Goal: Task Accomplishment & Management: Complete application form

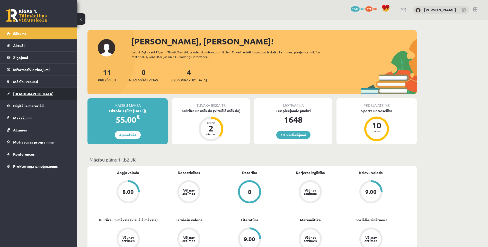
click at [19, 98] on link "[DEMOGRAPHIC_DATA]" at bounding box center [39, 94] width 64 height 12
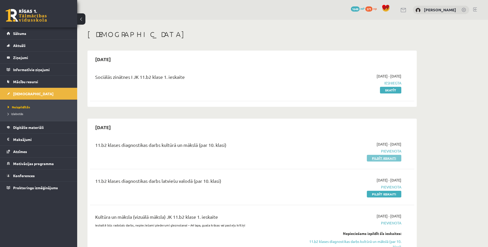
click at [377, 160] on link "Pildīt ieskaiti" at bounding box center [383, 158] width 34 height 7
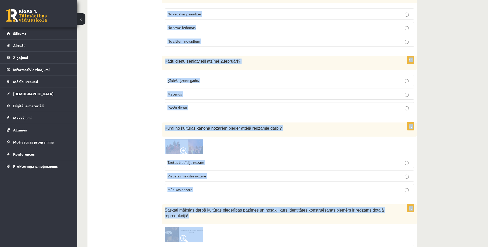
scroll to position [2007, 0]
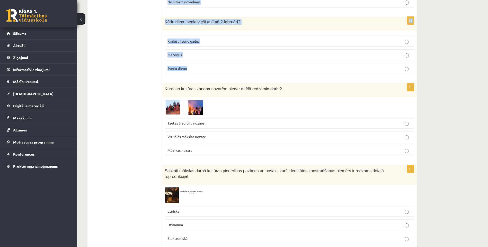
drag, startPoint x: 164, startPoint y: 103, endPoint x: 277, endPoint y: 62, distance: 120.3
copy form "Nozīmīgākā baroka būve Latvijā? Rundāles pils Nacionālais mākslas muzejs Latvij…"
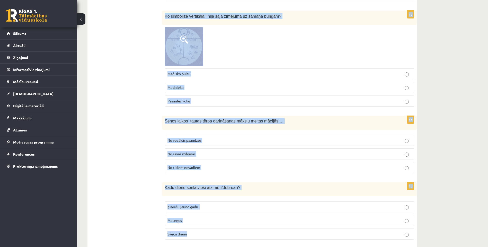
scroll to position [1827, 0]
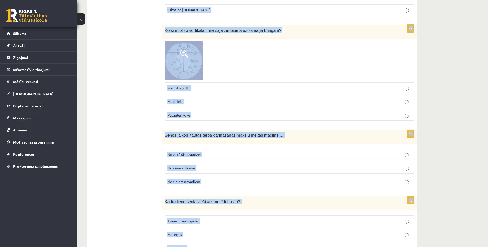
click at [217, 43] on div at bounding box center [288, 60] width 249 height 39
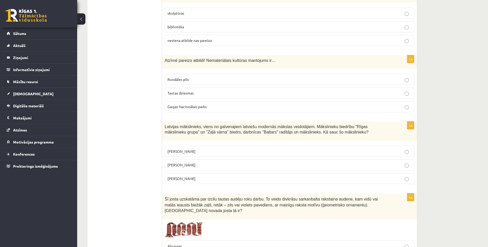
scroll to position [670, 0]
drag, startPoint x: 159, startPoint y: 181, endPoint x: 267, endPoint y: 170, distance: 108.8
drag, startPoint x: 267, startPoint y: 170, endPoint x: 236, endPoint y: 191, distance: 37.8
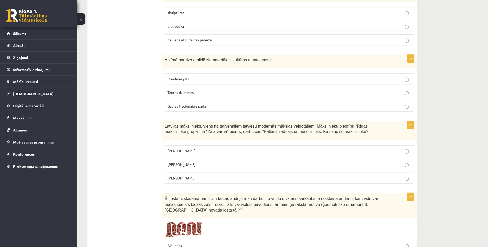
drag, startPoint x: 236, startPoint y: 191, endPoint x: 230, endPoint y: 189, distance: 6.6
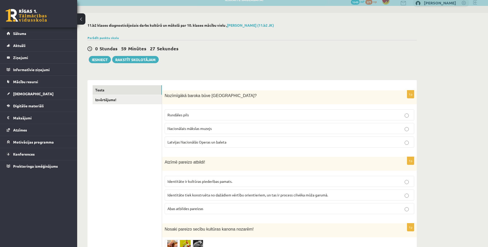
scroll to position [0, 0]
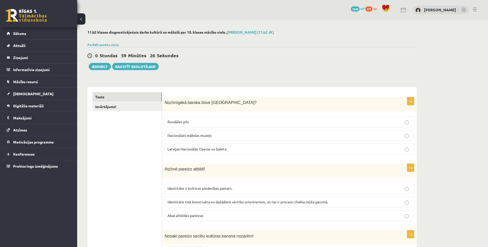
drag, startPoint x: 237, startPoint y: 186, endPoint x: 167, endPoint y: 85, distance: 122.8
click at [187, 119] on label "Rundāles pils" at bounding box center [288, 121] width 249 height 11
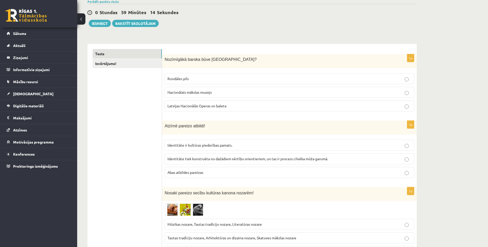
scroll to position [51, 0]
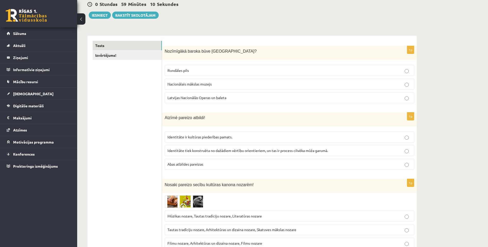
click at [204, 165] on p "Abas atbildes pareizas" at bounding box center [289, 164] width 244 height 5
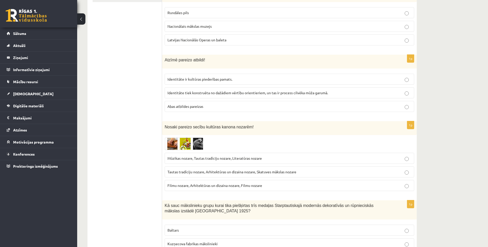
scroll to position [128, 0]
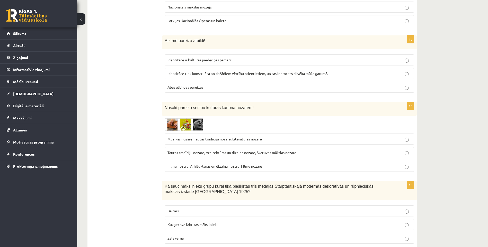
click at [180, 113] on div "Nosaki pareizo secību kultūras kanona nozarēm!" at bounding box center [289, 109] width 254 height 14
click at [174, 124] on img at bounding box center [183, 124] width 39 height 13
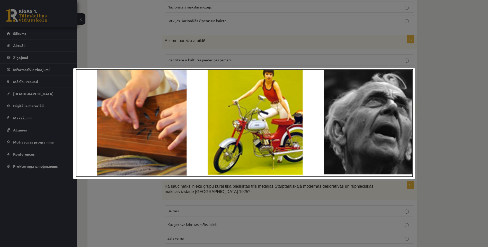
click at [117, 201] on div at bounding box center [244, 123] width 488 height 247
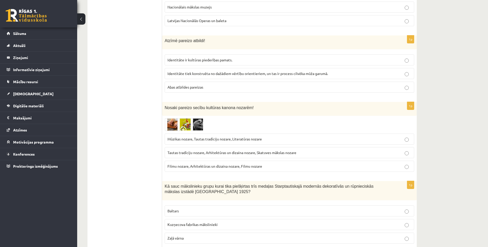
click at [188, 122] on img at bounding box center [183, 124] width 39 height 13
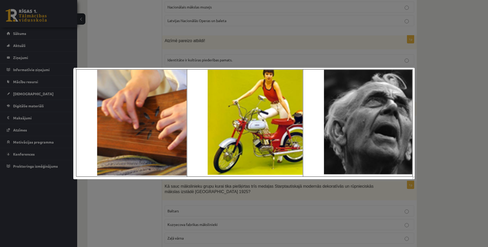
click at [146, 204] on div at bounding box center [244, 123] width 488 height 247
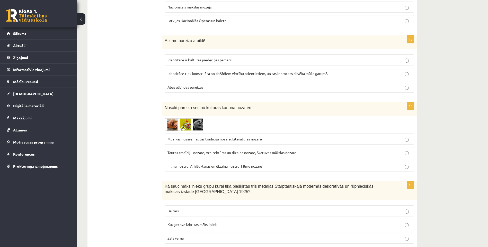
click at [186, 125] on img at bounding box center [183, 124] width 39 height 13
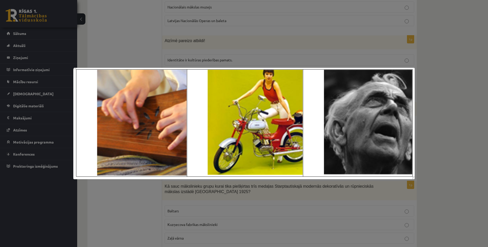
click at [133, 203] on div at bounding box center [244, 123] width 488 height 247
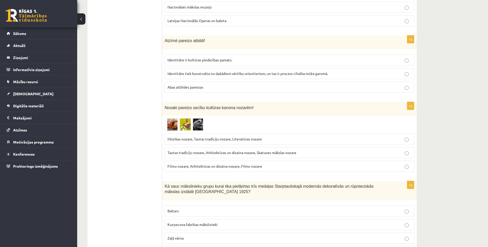
click at [206, 153] on span "Tautas tradīciju nozare, Arhitektūras un dizaina nozare, Skatuves mākslas nozare" at bounding box center [231, 152] width 129 height 5
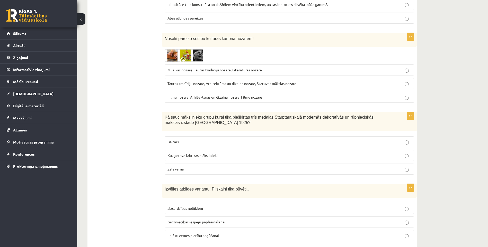
scroll to position [206, 0]
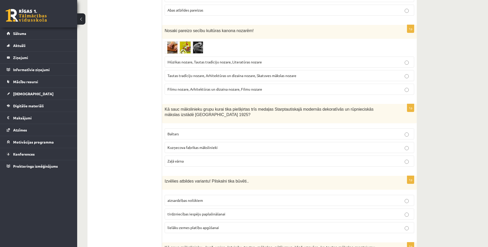
click at [191, 132] on p "Baltars" at bounding box center [289, 133] width 244 height 5
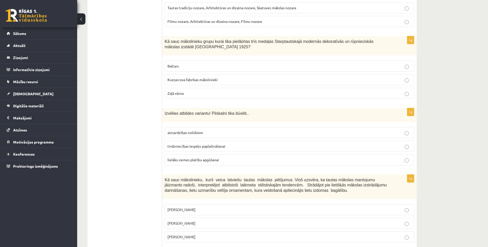
scroll to position [283, 0]
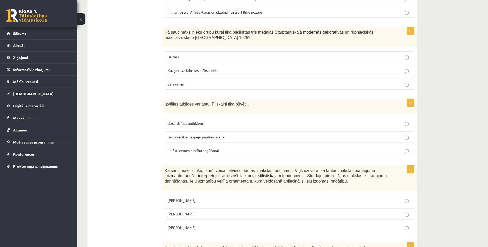
click at [242, 124] on p "aizsardzības nolūkiem" at bounding box center [289, 123] width 244 height 5
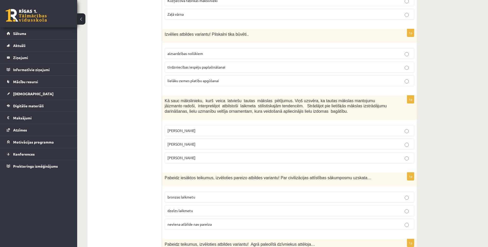
scroll to position [360, 0]
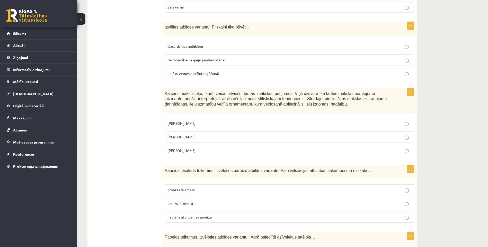
click at [210, 137] on p "Jūlijs Madernieks" at bounding box center [289, 136] width 244 height 5
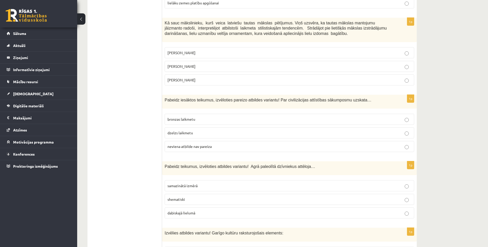
scroll to position [437, 0]
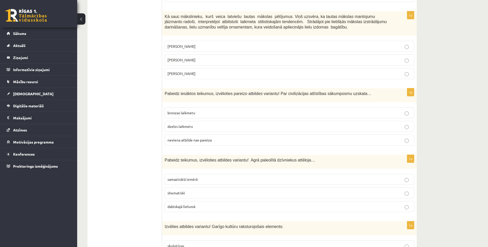
click at [200, 137] on label "neviena atbilde nav pareiza" at bounding box center [288, 140] width 249 height 11
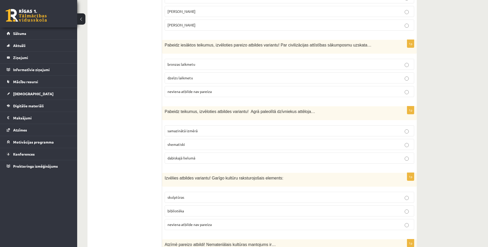
scroll to position [488, 0]
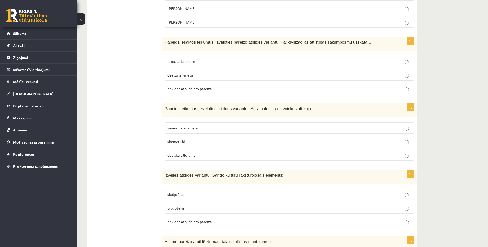
click at [188, 153] on span "dabiskajā lielumā" at bounding box center [181, 155] width 28 height 5
click at [190, 211] on p "bibliotēka" at bounding box center [289, 208] width 244 height 5
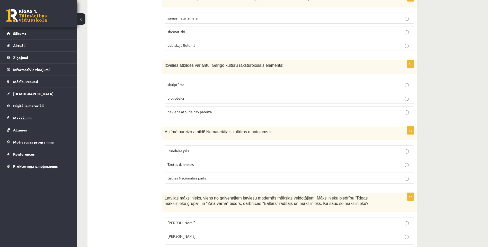
scroll to position [617, 0]
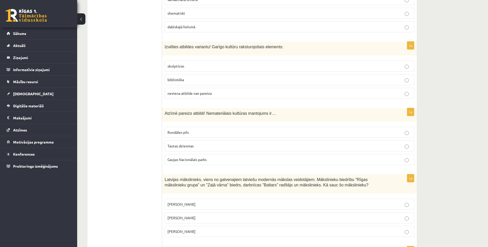
click at [188, 144] on span "Tautas dziesmas" at bounding box center [180, 146] width 26 height 5
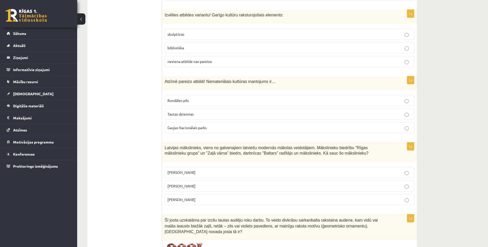
scroll to position [668, 0]
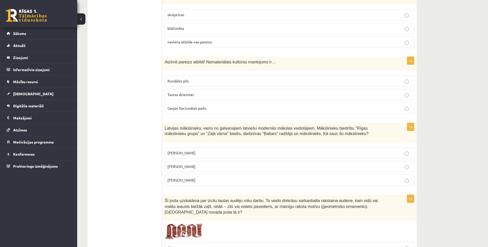
click at [180, 166] on span "Romāns Suta" at bounding box center [181, 166] width 28 height 5
click at [226, 168] on p "Romāns Suta" at bounding box center [289, 166] width 244 height 5
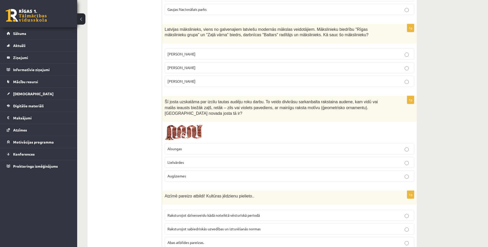
scroll to position [771, 0]
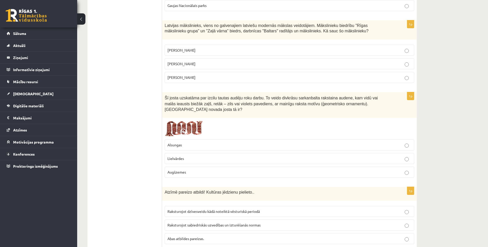
click at [210, 156] on p "Lielvārdes" at bounding box center [289, 158] width 244 height 5
click at [179, 121] on img at bounding box center [183, 129] width 39 height 16
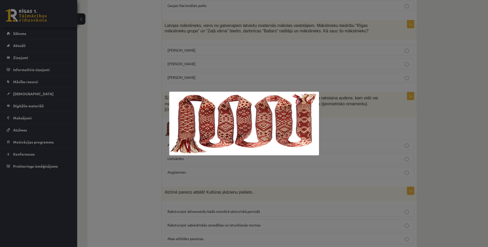
click at [134, 127] on div at bounding box center [244, 123] width 488 height 247
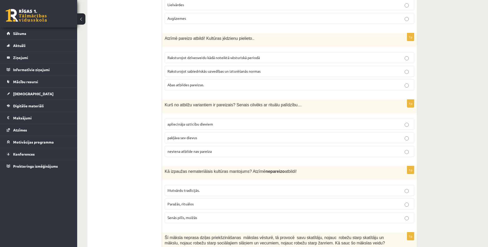
scroll to position [925, 0]
click at [186, 79] on label "Abas atbildes pareizas." at bounding box center [288, 84] width 249 height 11
click at [188, 122] on span "apliecināja uzticību dieviem" at bounding box center [189, 124] width 45 height 5
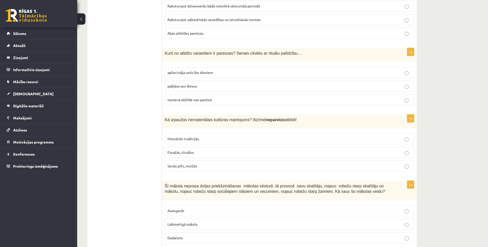
click at [201, 163] on p "Senās pilīs, muižās" at bounding box center [289, 165] width 244 height 5
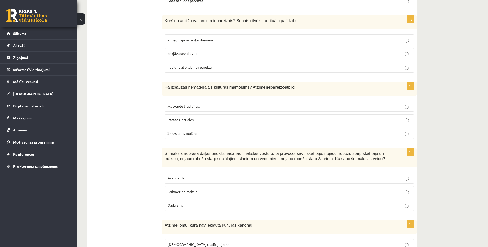
scroll to position [1028, 0]
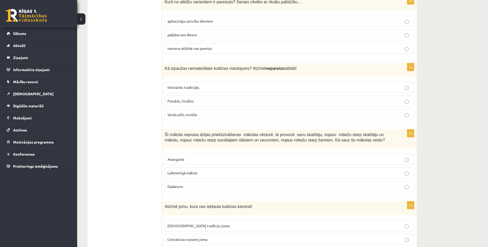
click at [192, 171] on span "Laikmetīgā māksla" at bounding box center [182, 173] width 30 height 5
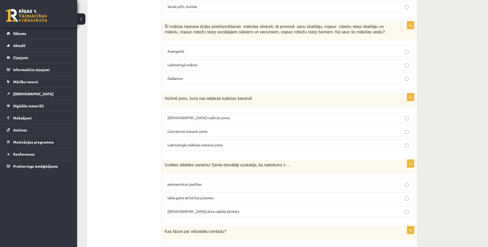
scroll to position [1156, 0]
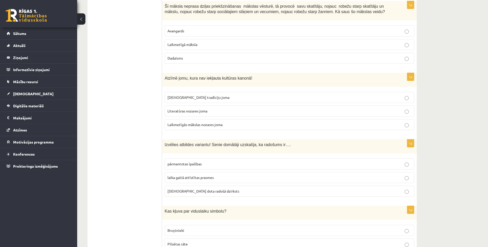
click at [200, 122] on p "Laikmetīgās mākslas nozares joma" at bounding box center [289, 124] width 244 height 5
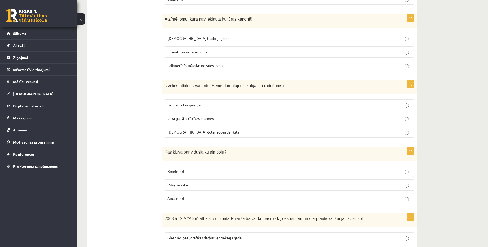
scroll to position [1234, 0]
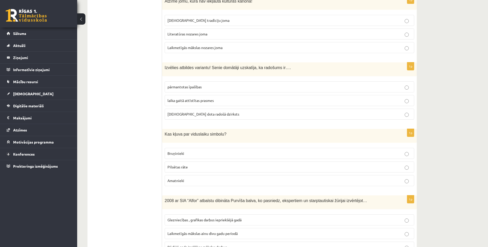
click at [197, 112] on span "dieva dota radošā dzirksts" at bounding box center [203, 114] width 72 height 5
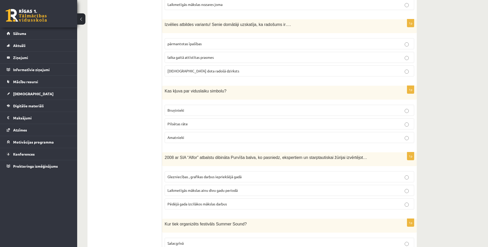
scroll to position [1285, 0]
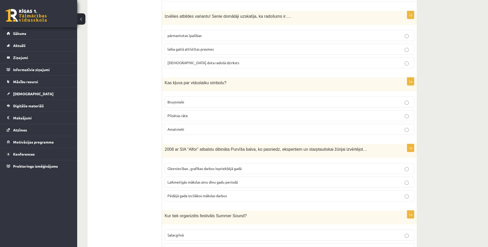
click at [189, 97] on label "Bruņinieki" at bounding box center [288, 102] width 249 height 11
click at [180, 180] on span "Laikmetīgās mākslas ainu divu gadu periodā" at bounding box center [202, 182] width 70 height 5
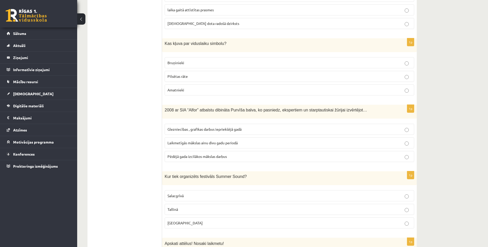
scroll to position [1362, 0]
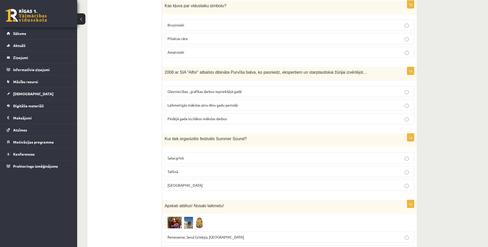
click at [182, 183] on label "Liepājā" at bounding box center [288, 185] width 249 height 11
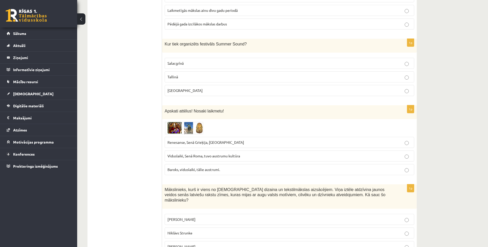
scroll to position [1465, 0]
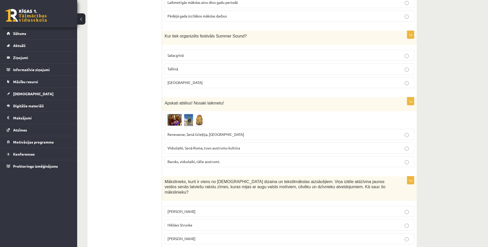
click at [184, 122] on span at bounding box center [184, 126] width 8 height 8
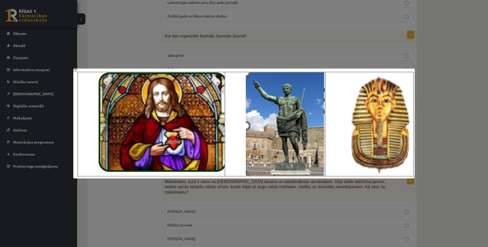
click at [116, 38] on div at bounding box center [244, 123] width 488 height 247
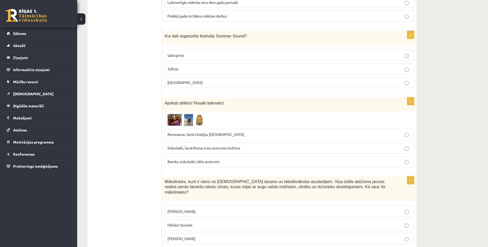
click at [171, 132] on span "Renesanse, Senā Grieķija, Ēģipte" at bounding box center [205, 134] width 77 height 5
click at [180, 114] on img at bounding box center [183, 120] width 39 height 12
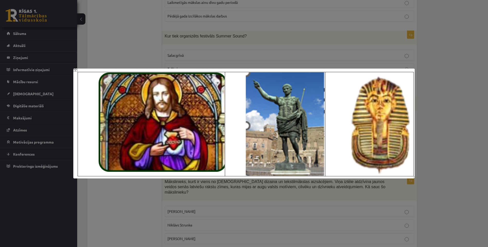
click at [137, 48] on div at bounding box center [244, 123] width 488 height 247
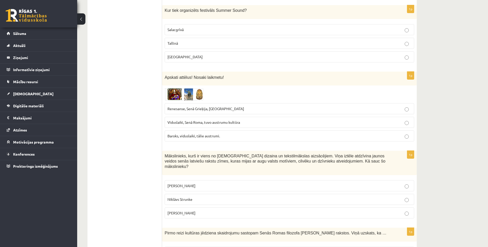
scroll to position [1516, 0]
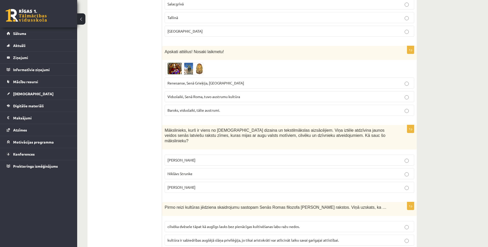
click at [183, 64] on img at bounding box center [183, 68] width 39 height 12
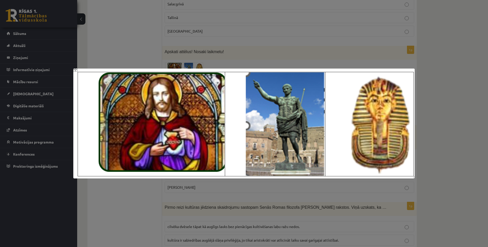
drag, startPoint x: 100, startPoint y: 26, endPoint x: 98, endPoint y: 30, distance: 4.3
click at [99, 27] on div at bounding box center [244, 123] width 488 height 247
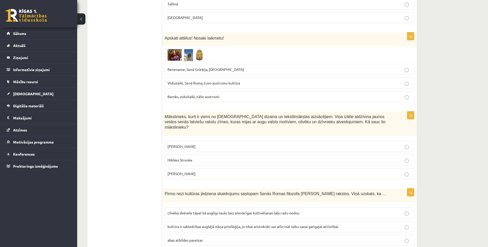
scroll to position [1542, 0]
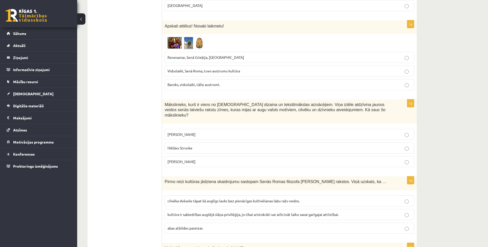
click at [175, 37] on img at bounding box center [183, 43] width 39 height 12
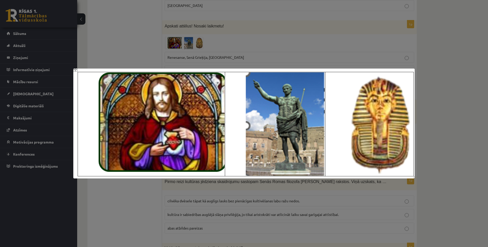
click at [117, 47] on div at bounding box center [244, 123] width 488 height 247
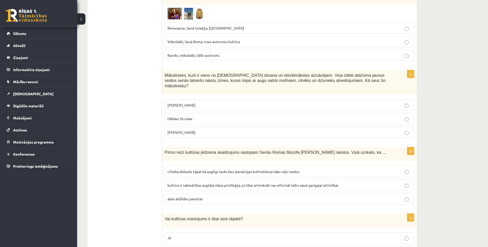
scroll to position [1516, 0]
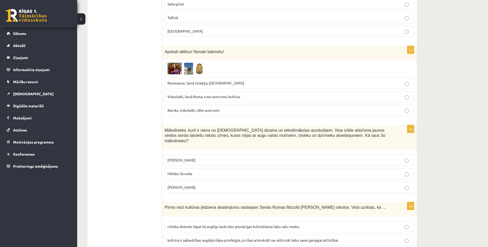
click at [193, 62] on img at bounding box center [183, 68] width 39 height 12
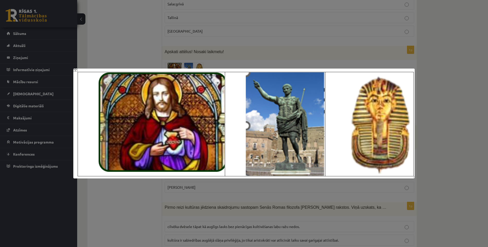
click at [269, 59] on div at bounding box center [244, 123] width 488 height 247
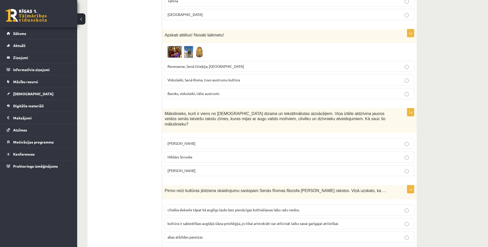
scroll to position [1542, 0]
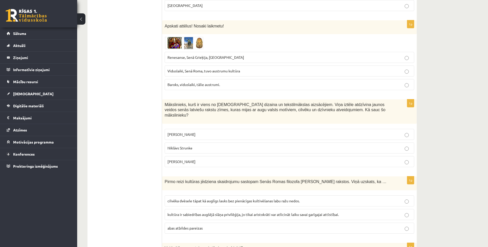
click at [181, 132] on span "Ansis Cīrulis" at bounding box center [181, 134] width 28 height 5
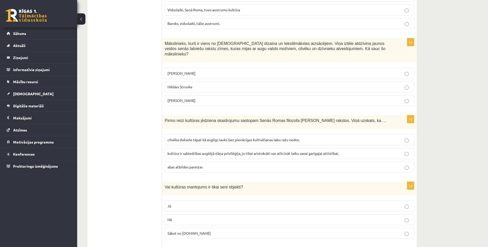
scroll to position [1619, 0]
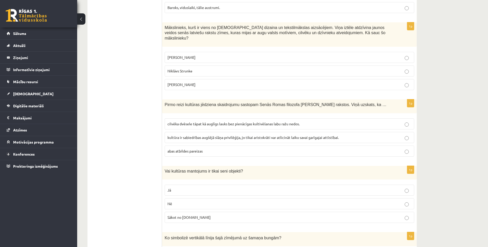
click at [192, 122] on span "cilvēka dvēsele tāpat kā auglīgs lauks bez pienācīgas kultivēšanas labu ražu ne…" at bounding box center [233, 124] width 132 height 5
click at [189, 198] on label "Nē" at bounding box center [288, 203] width 249 height 11
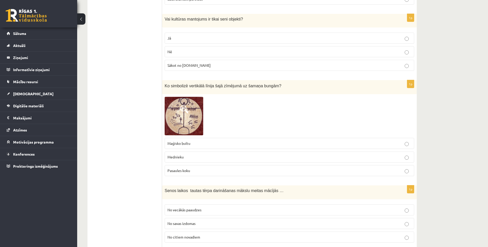
scroll to position [1773, 0]
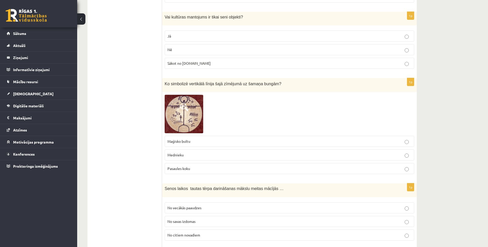
click at [193, 166] on p "Pasaules koku" at bounding box center [289, 168] width 244 height 5
click at [190, 112] on img at bounding box center [183, 114] width 39 height 39
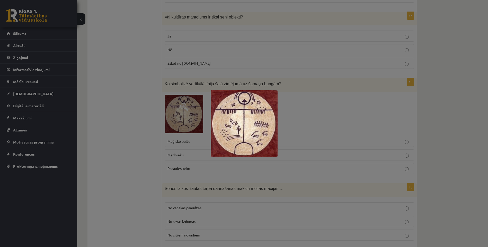
click at [134, 124] on div at bounding box center [244, 123] width 488 height 247
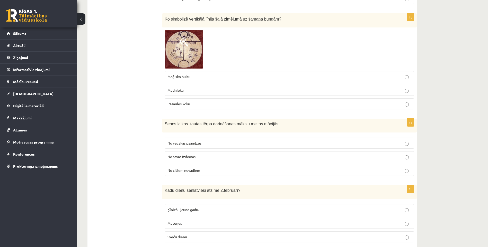
scroll to position [1850, 0]
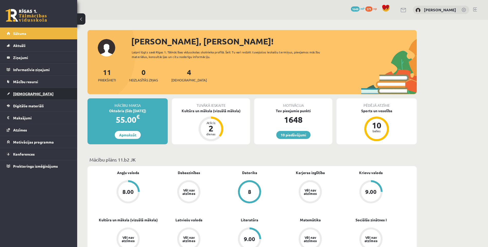
click at [24, 96] on link "[DEMOGRAPHIC_DATA]" at bounding box center [39, 94] width 64 height 12
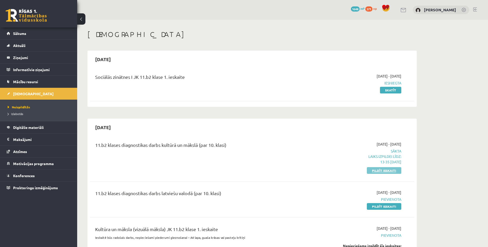
click at [378, 171] on link "Pildīt ieskaiti" at bounding box center [383, 170] width 34 height 7
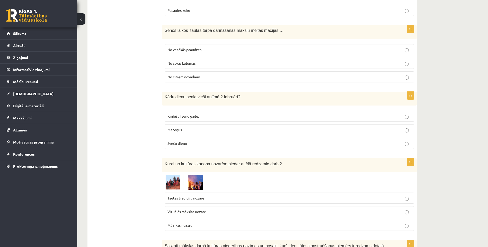
scroll to position [1902, 0]
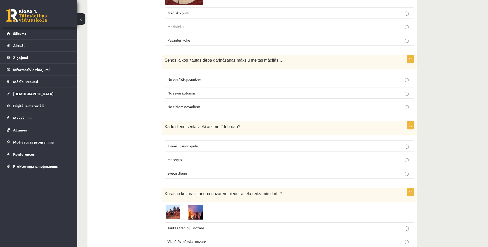
click at [177, 77] on p "No vecākās paaudzes" at bounding box center [289, 79] width 244 height 5
click at [181, 171] on span "Sveču dienu" at bounding box center [177, 173] width 20 height 5
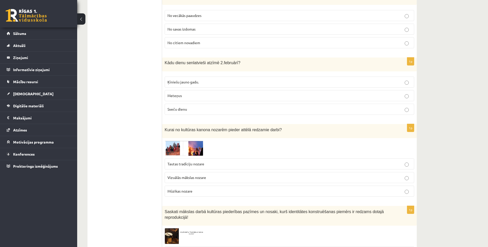
scroll to position [1979, 0]
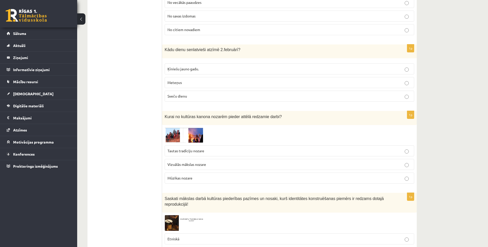
click at [179, 128] on img at bounding box center [183, 135] width 39 height 15
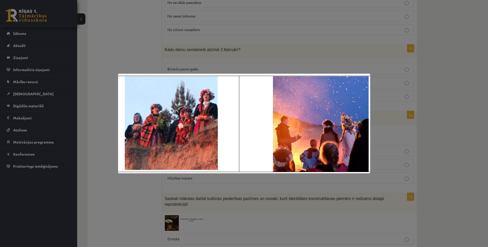
click at [98, 182] on div at bounding box center [244, 123] width 488 height 247
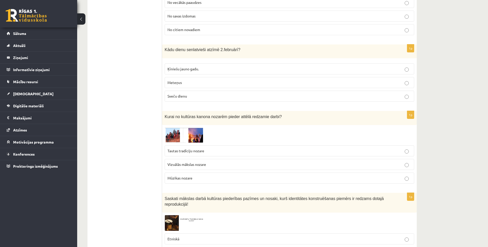
click at [195, 149] on span "Tautas tradīciju nozare" at bounding box center [185, 151] width 37 height 5
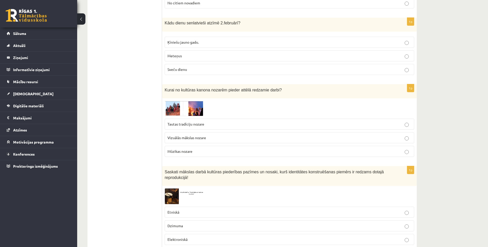
scroll to position [2007, 0]
click at [178, 188] on img at bounding box center [183, 196] width 39 height 16
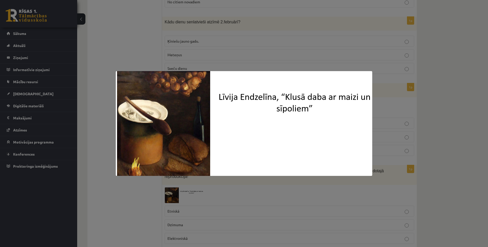
click at [139, 186] on div at bounding box center [244, 123] width 488 height 247
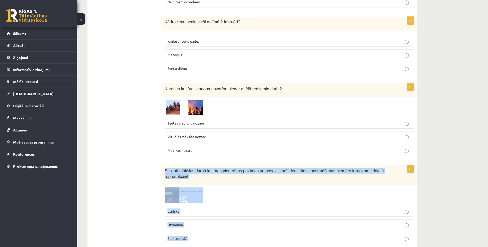
drag, startPoint x: 164, startPoint y: 158, endPoint x: 199, endPoint y: 216, distance: 68.0
click at [199, 216] on div "1p Saskati mākslas darbā kultūras piederības pazīmes un nosaki, kurš identitāte…" at bounding box center [289, 206] width 254 height 83
drag, startPoint x: 199, startPoint y: 216, endPoint x: 196, endPoint y: 160, distance: 56.4
copy div "Saskati mākslas darbā kultūras piederības pazīmes un nosaki, kurš identitātes k…"
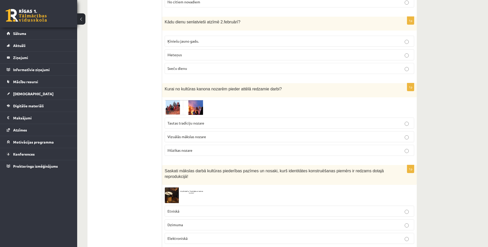
click at [195, 206] on label "Etniskā" at bounding box center [288, 211] width 249 height 11
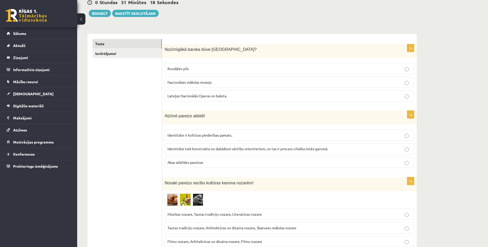
scroll to position [0, 0]
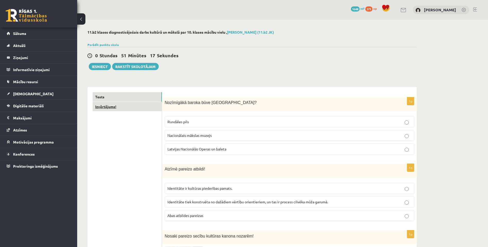
click at [128, 105] on link "Izvērtējums!" at bounding box center [127, 107] width 69 height 10
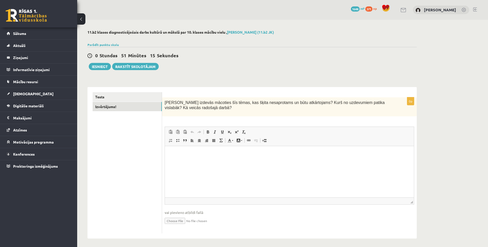
click at [185, 115] on div "Kas izdevās mācoties šīs tēmas, kas šķita nesaprotams un būtu atkārtojams? Kurš…" at bounding box center [289, 106] width 254 height 19
click at [185, 117] on div "0p Kas izdevās mācoties šīs tēmas, kas šķita nesaprotams un būtu atkārtojams? K…" at bounding box center [289, 165] width 254 height 136
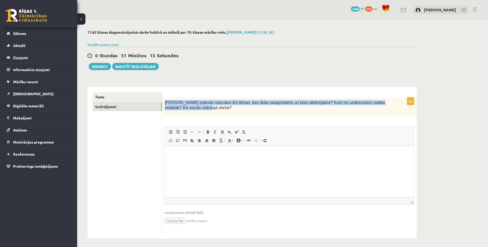
drag, startPoint x: 177, startPoint y: 107, endPoint x: 164, endPoint y: 100, distance: 14.6
click at [164, 100] on div "Kas izdevās mācoties šīs tēmas, kas šķita nesaprotams un būtu atkārtojams? Kurš…" at bounding box center [289, 106] width 254 height 19
copy span "Kas izdevās mācoties šīs tēmas, kas šķita nesaprotams un būtu atkārtojams? Kurš…"
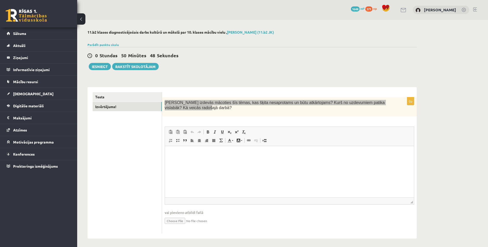
click at [211, 162] on html at bounding box center [289, 154] width 249 height 16
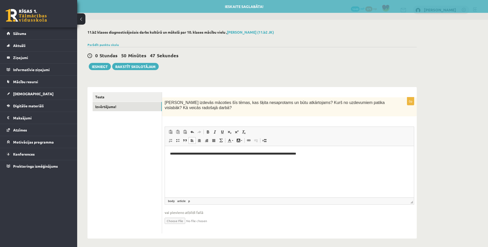
click at [108, 171] on ul "Tests Izvērtējums!" at bounding box center [127, 163] width 69 height 142
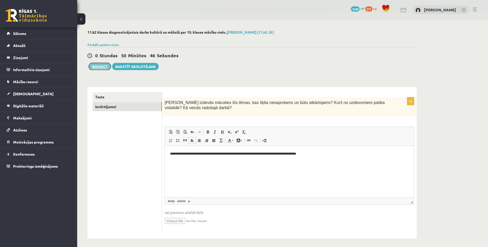
click at [101, 67] on button "Iesniegt" at bounding box center [100, 66] width 22 height 7
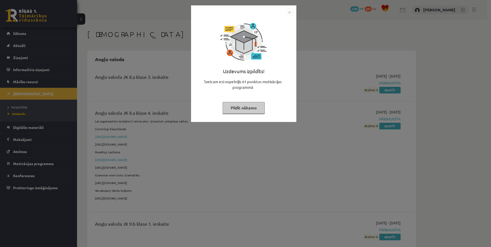
click at [247, 106] on button "Pildīt nākamo" at bounding box center [244, 108] width 42 height 12
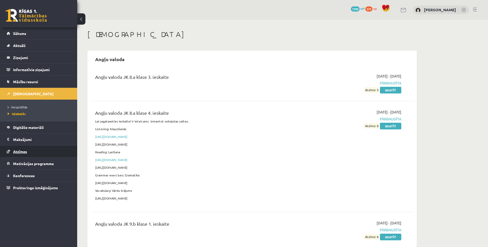
click at [17, 152] on span "Atzīmes" at bounding box center [20, 151] width 14 height 5
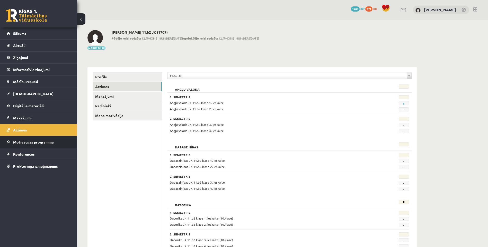
click at [29, 145] on link "Motivācijas programma" at bounding box center [39, 142] width 64 height 12
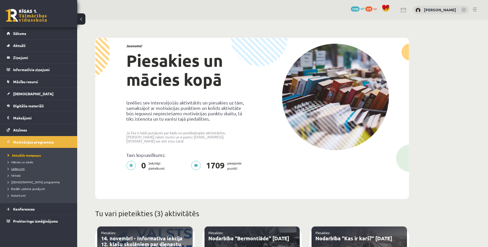
click at [21, 167] on span "Uzdevumi" at bounding box center [16, 169] width 17 height 4
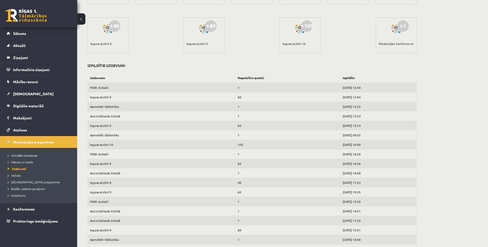
scroll to position [180, 0]
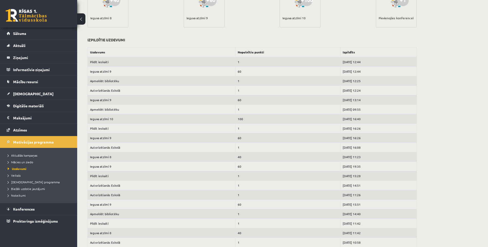
click at [15, 16] on link at bounding box center [26, 15] width 41 height 13
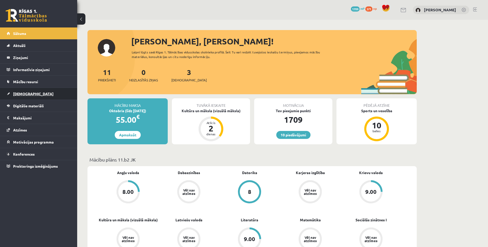
click at [23, 91] on link "[DEMOGRAPHIC_DATA]" at bounding box center [39, 94] width 64 height 12
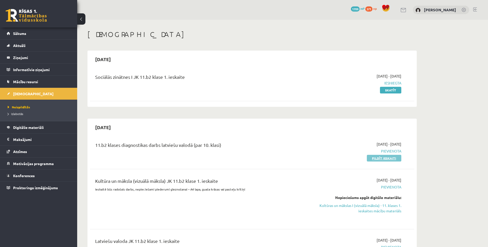
click at [373, 159] on link "Pildīt ieskaiti" at bounding box center [383, 158] width 34 height 7
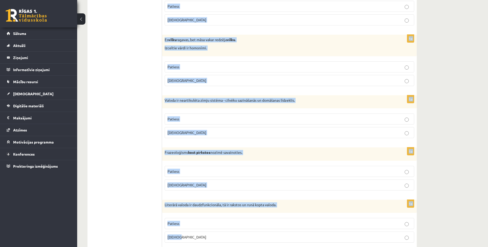
scroll to position [1455, 0]
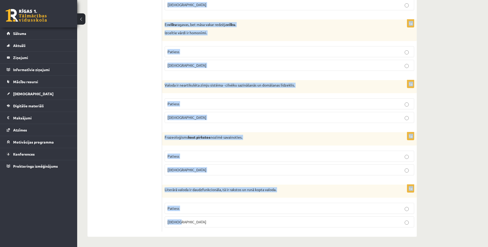
drag, startPoint x: 167, startPoint y: 68, endPoint x: 251, endPoint y: 245, distance: 195.6
copy form "Loremipsumd si ametcon adi elitseddo? 8e Temporin ut labor et dolorem aliquaeni…"
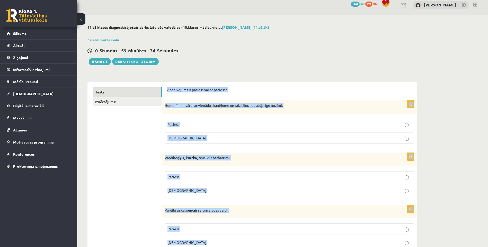
scroll to position [0, 0]
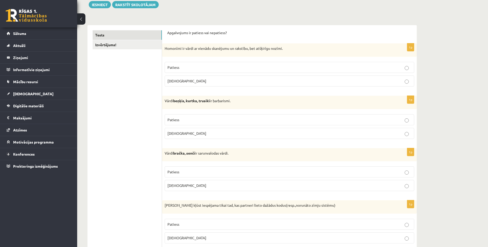
scroll to position [77, 0]
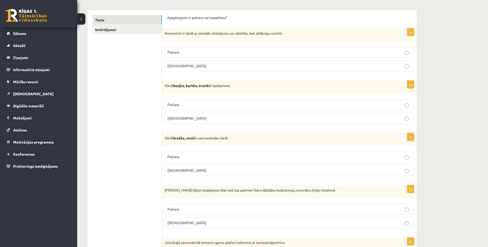
click at [191, 49] on label "Patiess" at bounding box center [288, 52] width 249 height 11
click at [176, 106] on span "Patiess" at bounding box center [173, 104] width 12 height 5
click at [182, 159] on p "Patiess" at bounding box center [289, 156] width 244 height 5
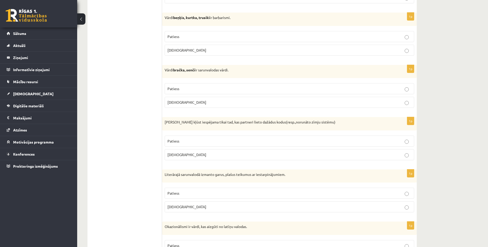
scroll to position [154, 0]
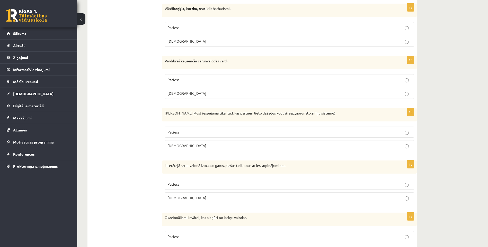
click at [200, 144] on p "[DEMOGRAPHIC_DATA]" at bounding box center [289, 145] width 244 height 5
click at [187, 199] on p "Aplams" at bounding box center [289, 197] width 244 height 5
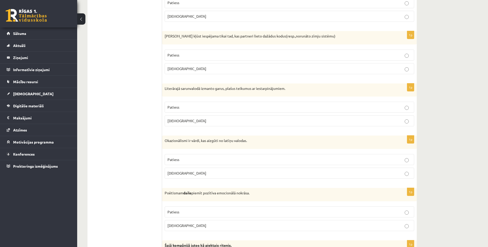
click at [185, 169] on label "Aplams" at bounding box center [288, 173] width 249 height 11
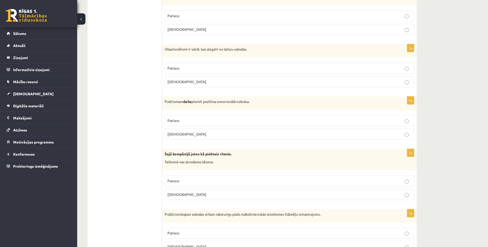
scroll to position [334, 0]
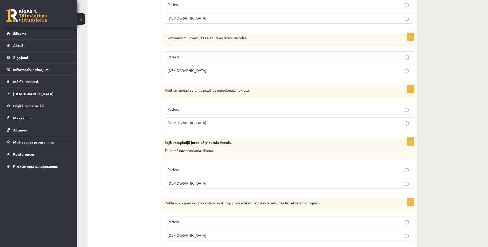
click at [210, 108] on p "Patiess" at bounding box center [289, 109] width 244 height 5
click at [187, 186] on p "Aplams" at bounding box center [289, 183] width 244 height 5
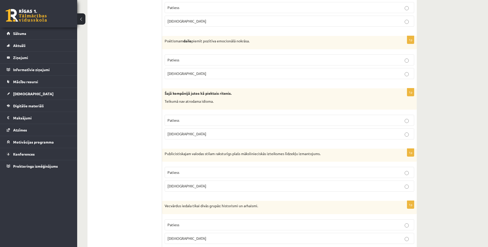
scroll to position [385, 0]
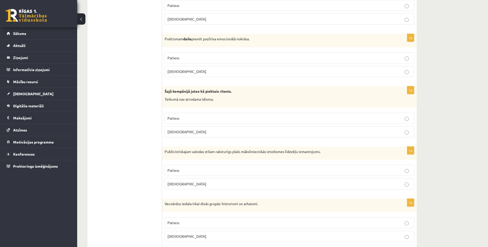
click at [188, 171] on p "Patiess" at bounding box center [289, 170] width 244 height 5
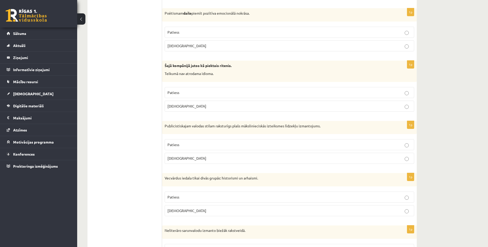
scroll to position [437, 0]
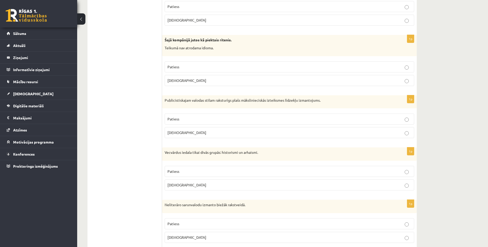
click at [191, 173] on p "Patiess" at bounding box center [289, 171] width 244 height 5
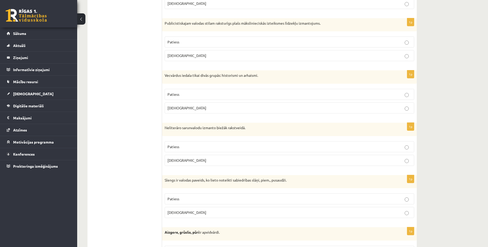
scroll to position [540, 0]
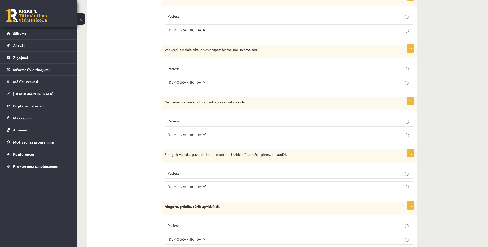
click at [197, 137] on p "Aplams" at bounding box center [289, 134] width 244 height 5
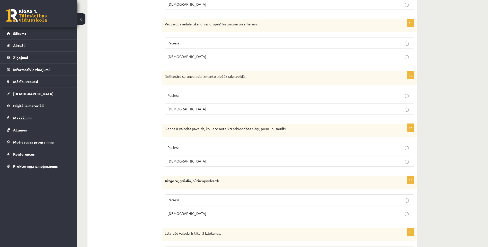
scroll to position [591, 0]
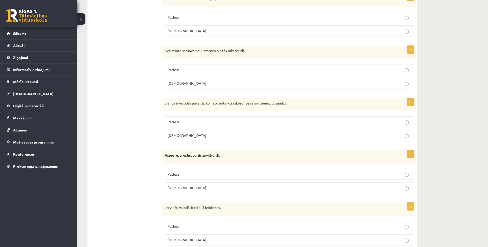
click at [200, 122] on p "Patiess" at bounding box center [289, 121] width 244 height 5
click at [189, 174] on p "Patiess" at bounding box center [289, 174] width 244 height 5
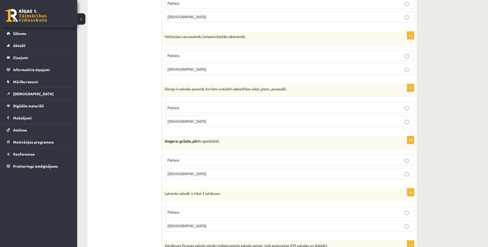
scroll to position [617, 0]
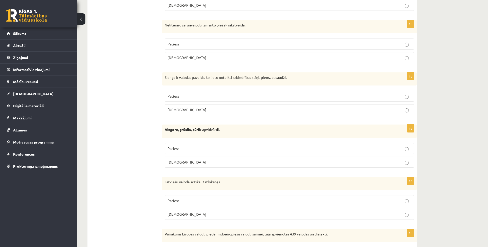
click at [189, 200] on p "Patiess" at bounding box center [289, 200] width 244 height 5
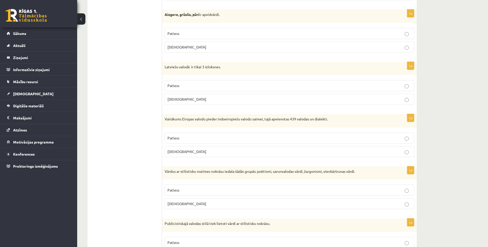
scroll to position [745, 0]
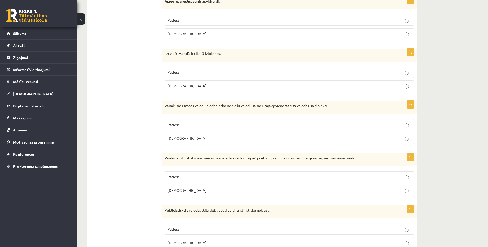
click at [175, 137] on span "Aplams" at bounding box center [186, 138] width 39 height 5
click at [186, 192] on p "Aplams" at bounding box center [289, 190] width 244 height 5
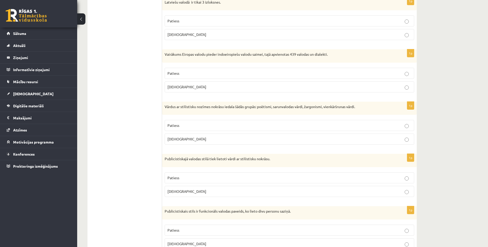
click at [185, 193] on p "Aplams" at bounding box center [289, 191] width 244 height 5
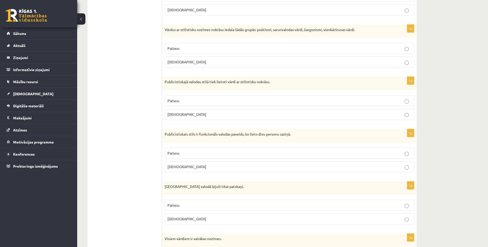
click at [185, 167] on p "Aplams" at bounding box center [289, 166] width 244 height 5
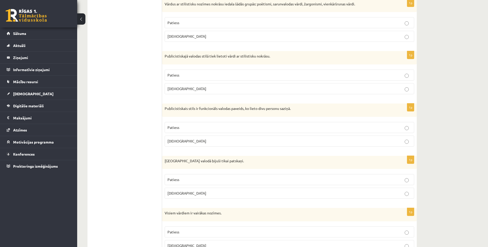
click at [185, 191] on p "Aplams" at bounding box center [289, 193] width 244 height 5
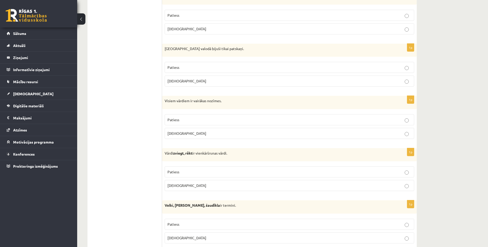
scroll to position [1028, 0]
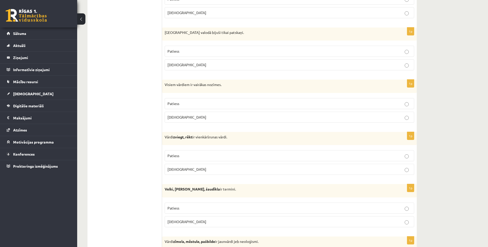
click at [195, 104] on p "Patiess" at bounding box center [289, 103] width 244 height 5
click at [192, 154] on p "Patiess" at bounding box center [289, 155] width 244 height 5
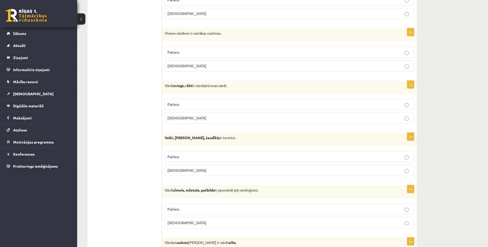
click at [192, 154] on p "Patiess" at bounding box center [289, 156] width 244 height 5
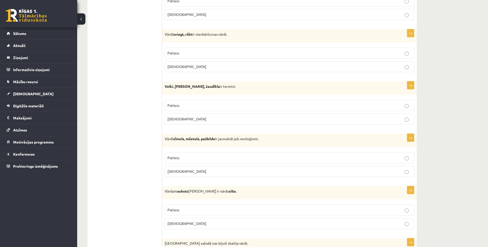
click at [192, 154] on label "Patiess" at bounding box center [288, 157] width 249 height 11
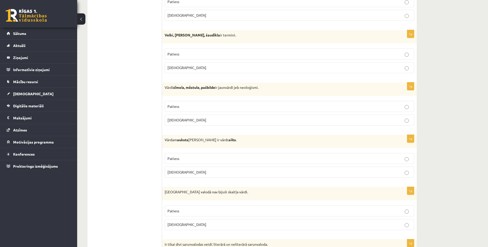
click at [192, 155] on label "Patiess" at bounding box center [288, 158] width 249 height 11
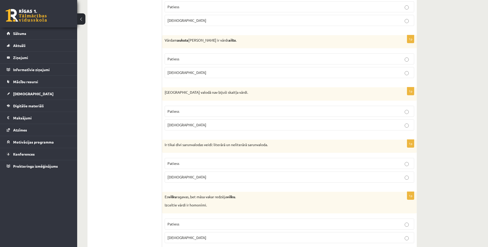
scroll to position [1285, 0]
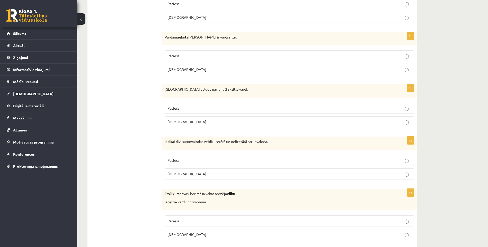
click at [181, 122] on p "Aplams" at bounding box center [289, 121] width 244 height 5
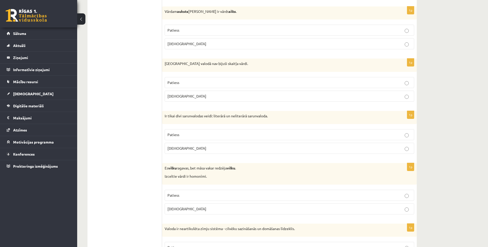
click at [177, 146] on span "Aplams" at bounding box center [186, 148] width 39 height 5
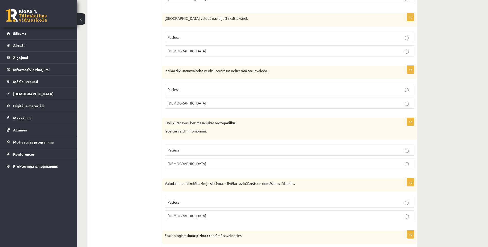
scroll to position [1362, 0]
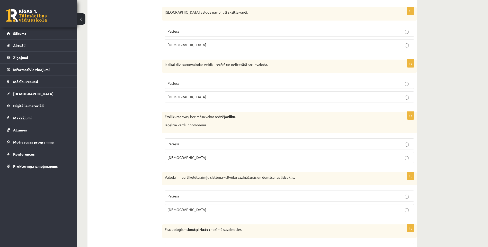
click at [177, 145] on span "Patiess" at bounding box center [173, 144] width 12 height 5
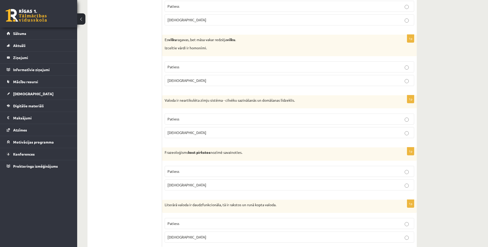
scroll to position [1455, 0]
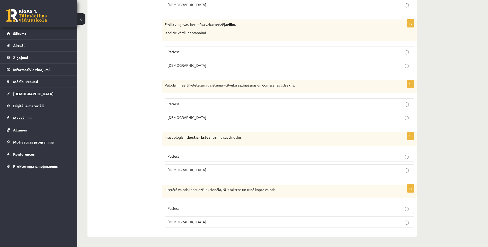
click at [185, 209] on p "Patiess" at bounding box center [289, 208] width 244 height 5
click at [188, 169] on p "Aplams" at bounding box center [289, 169] width 244 height 5
click at [185, 117] on p "Aplams" at bounding box center [289, 117] width 244 height 5
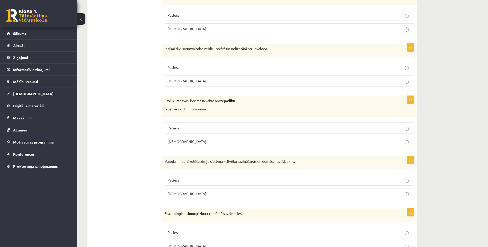
scroll to position [1377, 0]
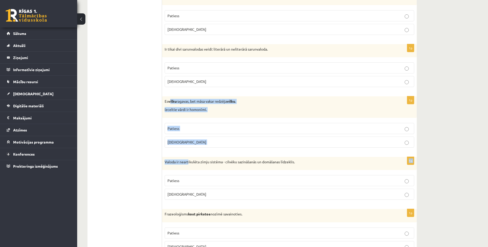
drag, startPoint x: 188, startPoint y: 152, endPoint x: 171, endPoint y: 96, distance: 59.1
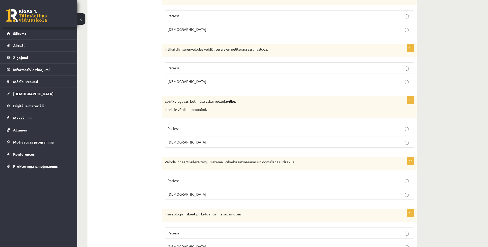
drag, startPoint x: 171, startPoint y: 96, endPoint x: 141, endPoint y: 76, distance: 35.9
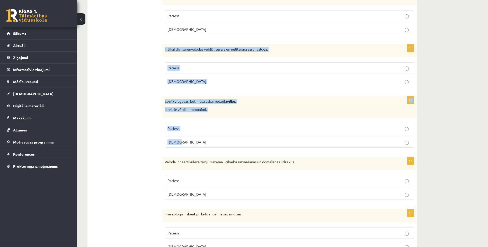
drag, startPoint x: 164, startPoint y: 46, endPoint x: 203, endPoint y: 140, distance: 101.4
click at [200, 126] on p "Patiess" at bounding box center [289, 128] width 244 height 5
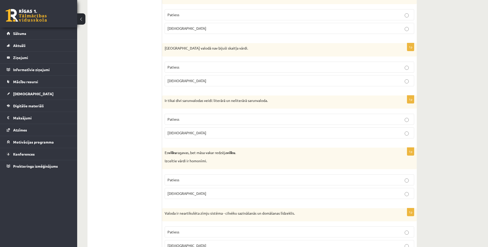
click at [200, 122] on p "Patiess" at bounding box center [289, 119] width 244 height 5
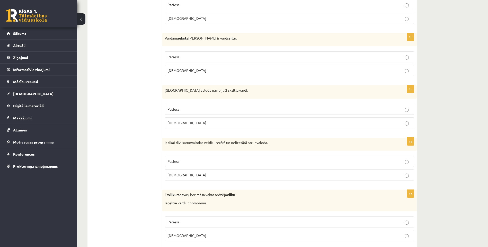
scroll to position [1275, 0]
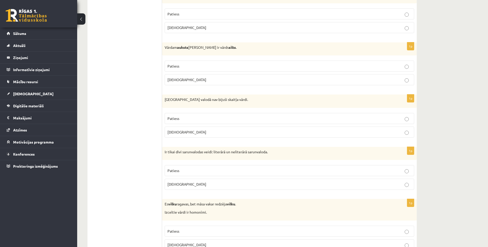
click at [200, 122] on label "Patiess" at bounding box center [288, 118] width 249 height 11
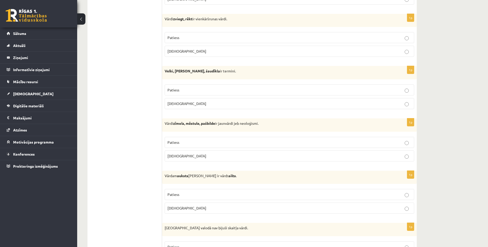
scroll to position [1120, 0]
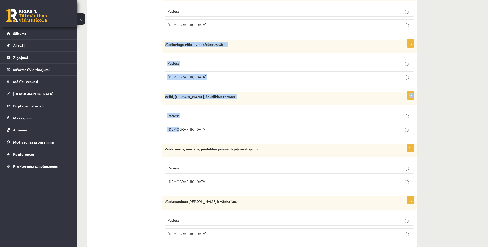
drag, startPoint x: 178, startPoint y: 136, endPoint x: 164, endPoint y: 45, distance: 92.0
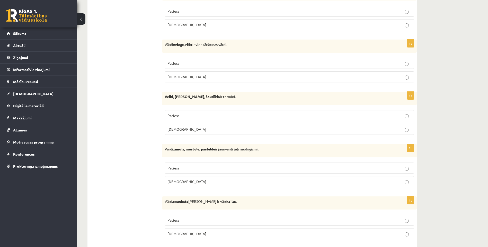
click at [196, 132] on p "Aplams" at bounding box center [289, 129] width 244 height 5
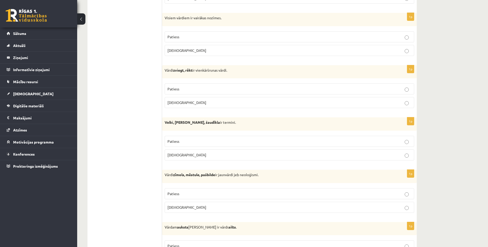
click at [188, 101] on p "Aplams" at bounding box center [289, 102] width 244 height 5
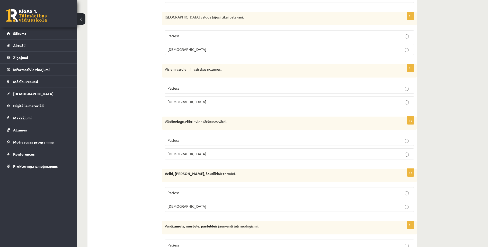
click at [188, 101] on p "Aplams" at bounding box center [289, 101] width 244 height 5
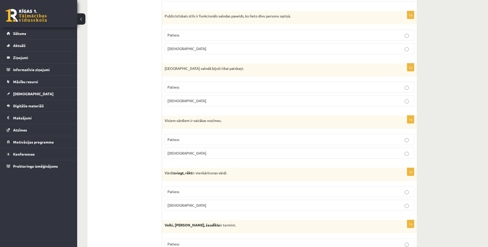
click at [188, 101] on p "Aplams" at bounding box center [289, 100] width 244 height 5
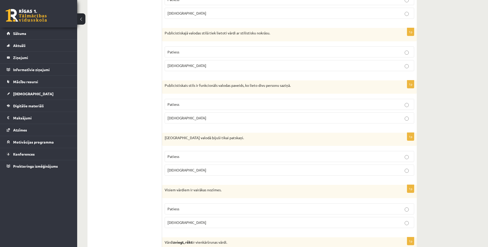
scroll to position [915, 0]
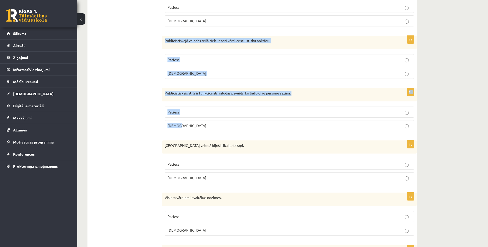
drag, startPoint x: 180, startPoint y: 133, endPoint x: 164, endPoint y: 40, distance: 93.5
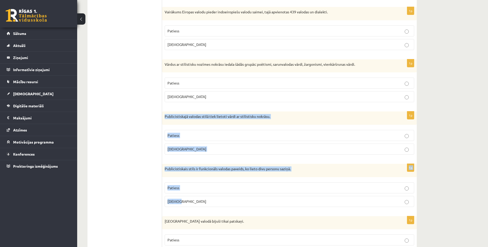
scroll to position [838, 0]
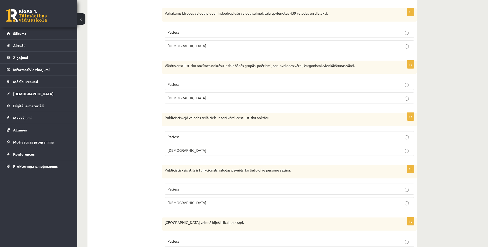
click at [186, 82] on p "Patiess" at bounding box center [289, 84] width 244 height 5
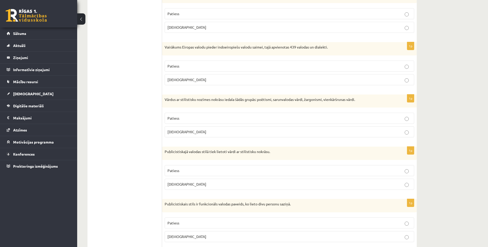
scroll to position [786, 0]
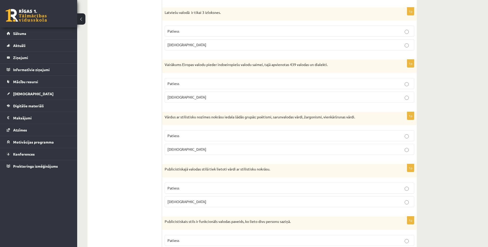
click at [186, 82] on p "Patiess" at bounding box center [289, 83] width 244 height 5
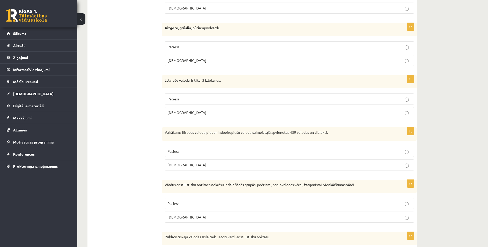
scroll to position [709, 0]
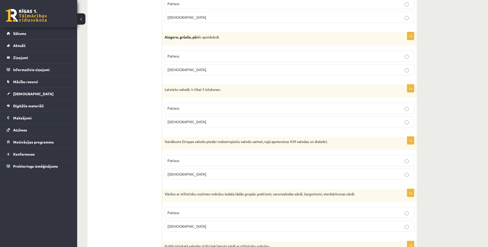
click at [185, 105] on label "Patiess" at bounding box center [288, 108] width 249 height 11
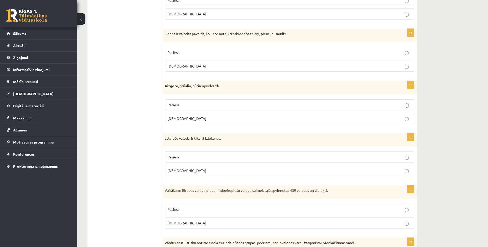
scroll to position [658, 0]
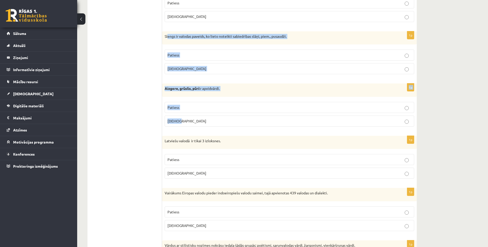
drag, startPoint x: 179, startPoint y: 126, endPoint x: 168, endPoint y: 39, distance: 88.4
click at [168, 39] on form "Apgalvojums ir patiess vai nepatiess? 1p Homonīmi ir vārdi ar vienādu skanējumu…" at bounding box center [289, 231] width 244 height 1594
click at [187, 122] on p "Aplams" at bounding box center [289, 120] width 244 height 5
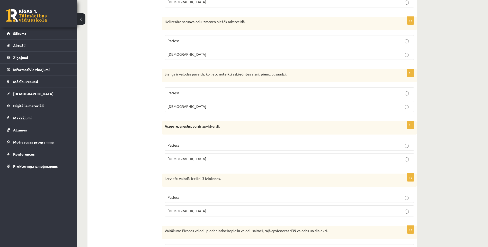
scroll to position [607, 0]
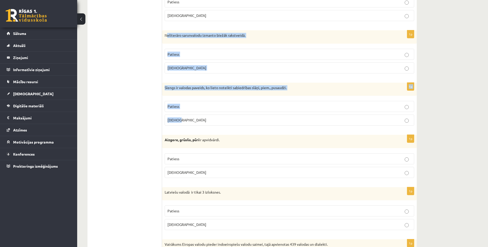
drag, startPoint x: 182, startPoint y: 127, endPoint x: 167, endPoint y: 37, distance: 91.2
click at [192, 52] on p "Patiess" at bounding box center [289, 54] width 244 height 5
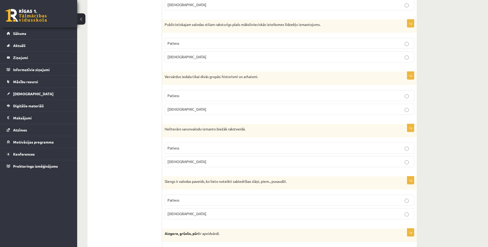
scroll to position [504, 0]
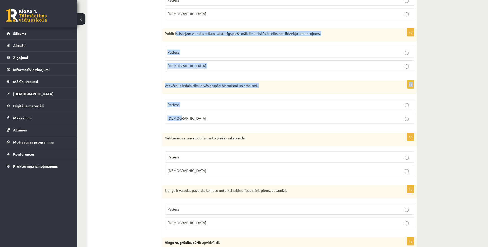
drag, startPoint x: 182, startPoint y: 100, endPoint x: 176, endPoint y: 37, distance: 63.5
click at [213, 116] on p "Aplams" at bounding box center [289, 118] width 244 height 5
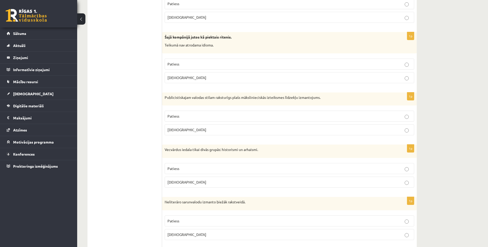
scroll to position [427, 0]
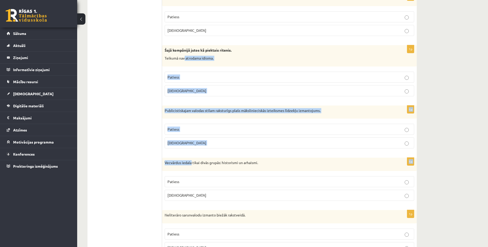
drag, startPoint x: 190, startPoint y: 144, endPoint x: 184, endPoint y: 63, distance: 81.4
click at [199, 75] on p "Patiess" at bounding box center [289, 77] width 244 height 5
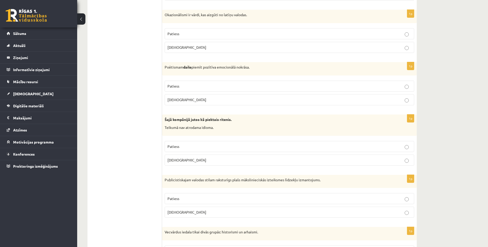
scroll to position [350, 0]
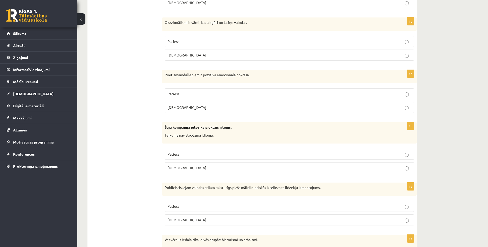
drag, startPoint x: 161, startPoint y: 121, endPoint x: 174, endPoint y: 136, distance: 19.5
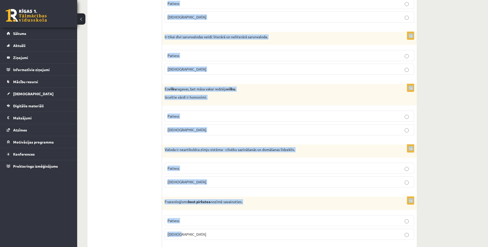
scroll to position [1455, 0]
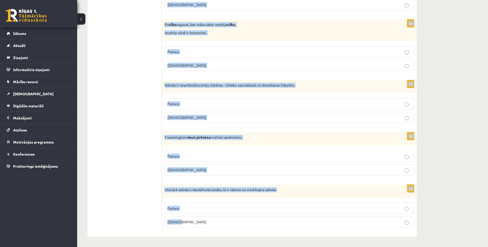
drag, startPoint x: 165, startPoint y: 93, endPoint x: 314, endPoint y: 253, distance: 218.2
copy form "Apgalvojums ir patiess vai nepatiess? 1p Homonīmi ir vārdi ar vienādu skanējumu…"
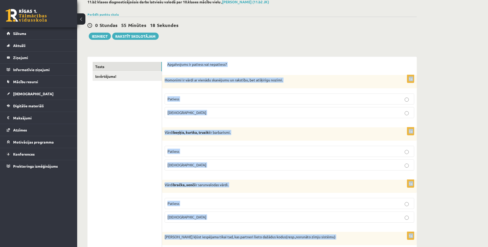
scroll to position [0, 0]
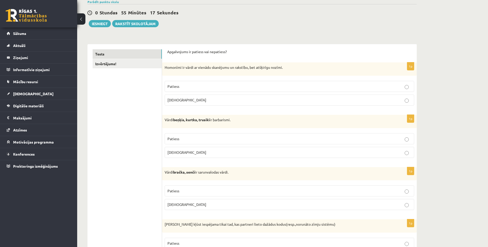
scroll to position [51, 0]
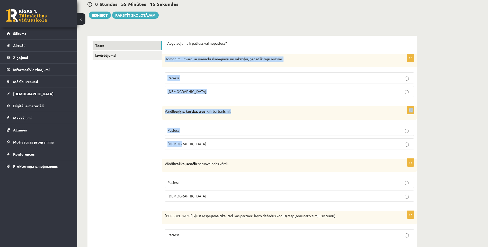
drag, startPoint x: 163, startPoint y: 58, endPoint x: 209, endPoint y: 148, distance: 101.1
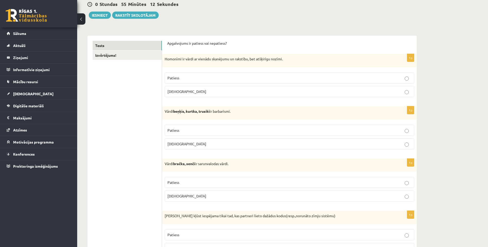
click at [189, 78] on p "Patiess" at bounding box center [289, 77] width 244 height 5
click at [185, 130] on p "Patiess" at bounding box center [289, 130] width 244 height 5
click at [192, 184] on p "Patiess" at bounding box center [289, 182] width 244 height 5
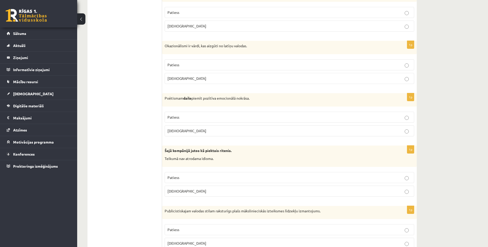
scroll to position [334, 0]
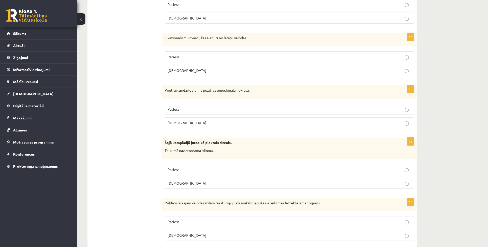
drag, startPoint x: 168, startPoint y: 93, endPoint x: 196, endPoint y: 124, distance: 41.8
drag, startPoint x: 196, startPoint y: 124, endPoint x: 156, endPoint y: 114, distance: 40.8
click at [175, 89] on p "Poētismam daile piemīt pozītīva emocionālā nokrāsa." at bounding box center [276, 90] width 224 height 5
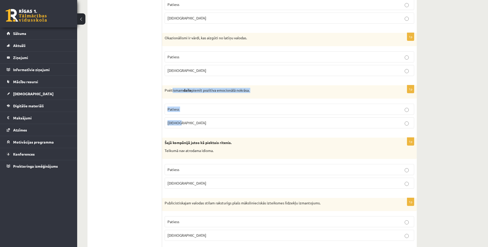
drag, startPoint x: 172, startPoint y: 90, endPoint x: 187, endPoint y: 118, distance: 31.8
click at [187, 118] on div "1p Poētismam daile piemīt pozītīva emocionālā nokrāsa. Patiess Aplams" at bounding box center [289, 108] width 254 height 47
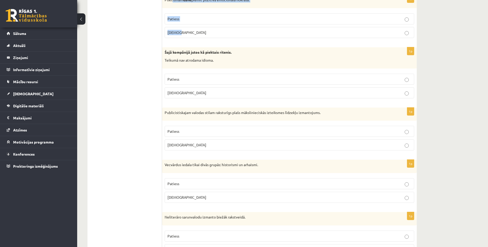
scroll to position [437, 0]
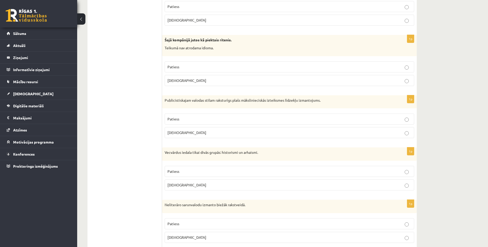
click at [168, 111] on fieldset "Patiess Aplams" at bounding box center [288, 125] width 249 height 29
click at [175, 102] on p "Publicistiskajam valodas stilam raksturīgs plašs mākslinieciskās izteiksmes līd…" at bounding box center [276, 100] width 224 height 5
click at [206, 134] on p "Aplams" at bounding box center [289, 132] width 244 height 5
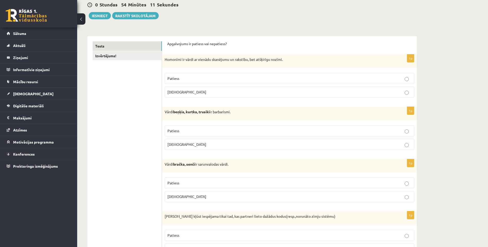
scroll to position [51, 0]
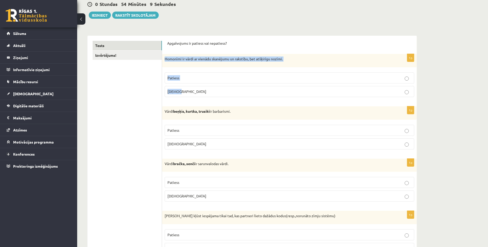
drag, startPoint x: 163, startPoint y: 58, endPoint x: 192, endPoint y: 97, distance: 48.0
click at [192, 97] on div "1p Homonīmi ir vārdi ar vienādu skanējumu un rakstību, bet atšķirīgu nozīmi. Pa…" at bounding box center [289, 77] width 254 height 47
click at [191, 97] on label "Aplams" at bounding box center [288, 91] width 249 height 11
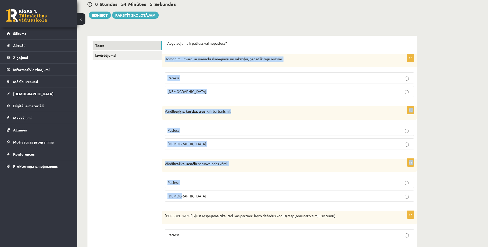
drag, startPoint x: 163, startPoint y: 57, endPoint x: 225, endPoint y: 193, distance: 149.3
copy form "Homonīmi ir vārdi ar vienādu skanējumu un rakstību, bet atšķirīgu nozīmi. Patie…"
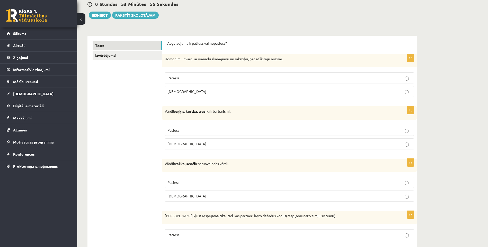
click at [188, 77] on p "Patiess" at bounding box center [289, 77] width 244 height 5
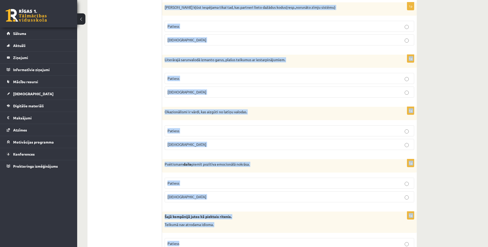
scroll to position [267, 0]
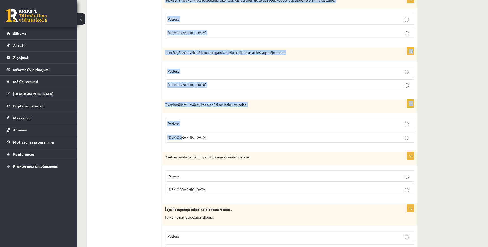
drag, startPoint x: 162, startPoint y: 112, endPoint x: 249, endPoint y: 140, distance: 90.9
copy form "Saziņa kļūst iespējama tikai tad, kas partneri lieto dažādus kodus(resp.,norunā…"
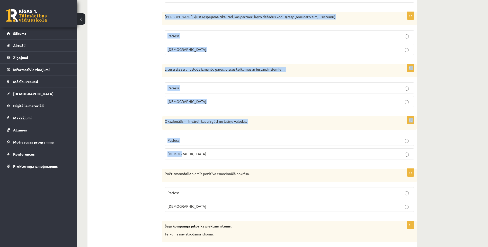
scroll to position [242, 0]
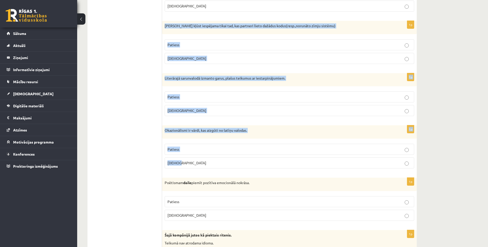
click at [201, 65] on fieldset "Patiess Aplams" at bounding box center [288, 51] width 249 height 29
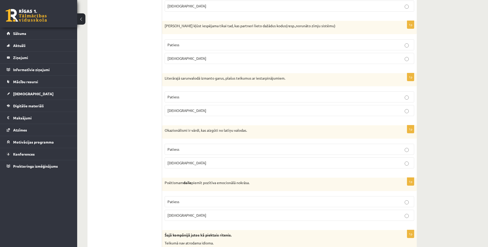
click at [188, 99] on p "Patiess" at bounding box center [289, 96] width 244 height 5
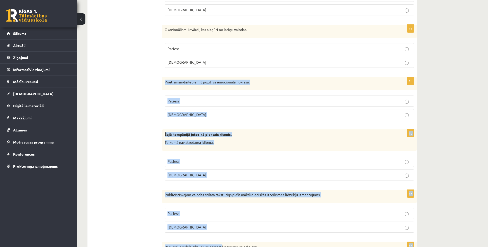
scroll to position [346, 0]
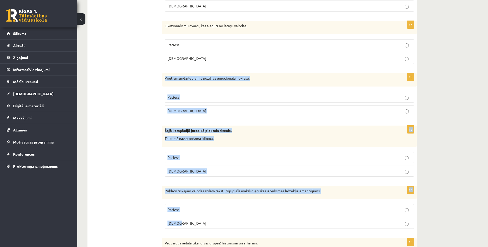
drag, startPoint x: 164, startPoint y: 105, endPoint x: 223, endPoint y: 225, distance: 134.2
copy form "Poētismam daile piemīt pozītīva emocionālā nokrāsa. Patiess Aplams 1p Šajā komp…"
click at [196, 170] on p "Aplams" at bounding box center [289, 171] width 244 height 5
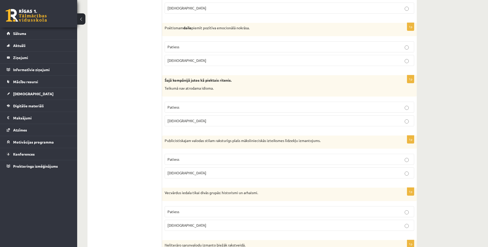
scroll to position [398, 0]
drag, startPoint x: 161, startPoint y: 158, endPoint x: 173, endPoint y: 158, distance: 11.6
click at [217, 158] on p "Patiess" at bounding box center [289, 158] width 244 height 5
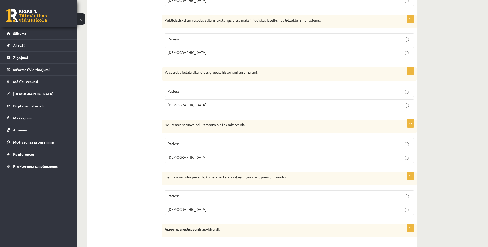
scroll to position [526, 0]
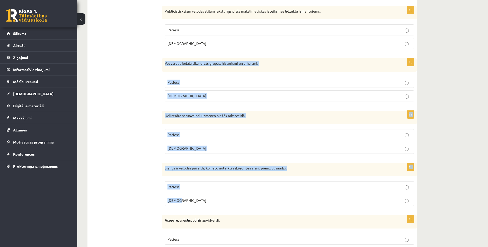
drag, startPoint x: 163, startPoint y: 61, endPoint x: 211, endPoint y: 201, distance: 148.9
copy form "Vecvārdus iedala tikai divās grupās: historismi un arhaismi. Patiess Aplams 1p …"
click at [197, 147] on p "Aplams" at bounding box center [289, 148] width 244 height 5
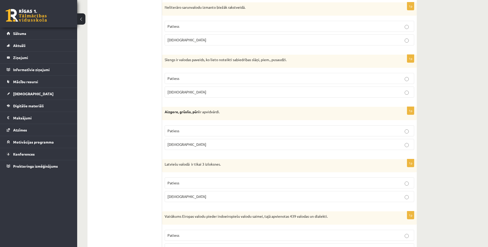
scroll to position [655, 0]
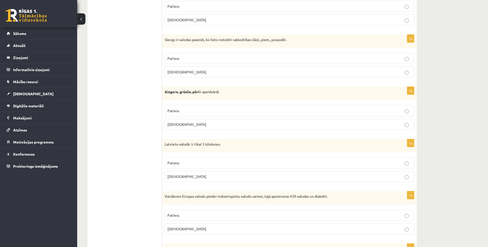
drag, startPoint x: 162, startPoint y: 91, endPoint x: 179, endPoint y: 111, distance: 26.3
click at [179, 111] on div "**********" at bounding box center [251, 235] width 329 height 1604
drag, startPoint x: 179, startPoint y: 111, endPoint x: 173, endPoint y: 100, distance: 12.7
click at [173, 100] on div "Aizgore, grūslis, pūri ir apvidvārdi." at bounding box center [289, 93] width 254 height 13
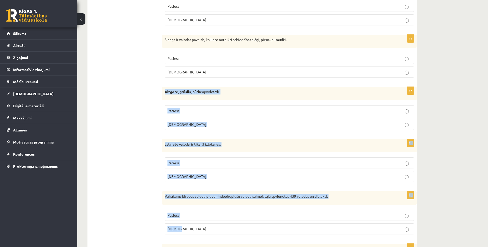
drag, startPoint x: 165, startPoint y: 91, endPoint x: 196, endPoint y: 226, distance: 138.2
click at [196, 226] on form "Apgalvojums ir patiess vai nepatiess? 1p Homonīmi ir vārdi ar vienādu skanējumu…" at bounding box center [289, 235] width 244 height 1594
copy form "Aizgore, grūslis, pūri ir apvidvārdi. Patiess Aplams 1p Latviešu valodā ir tika…"
click at [272, 109] on p "Patiess" at bounding box center [289, 110] width 244 height 5
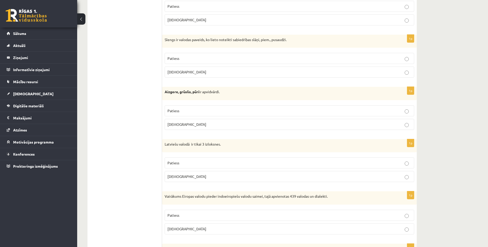
click at [213, 176] on p "Aplams" at bounding box center [289, 176] width 244 height 5
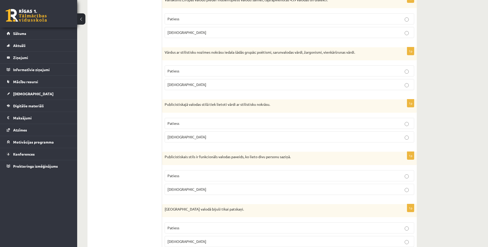
scroll to position [860, 0]
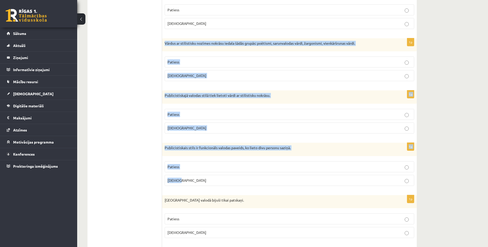
drag, startPoint x: 164, startPoint y: 42, endPoint x: 194, endPoint y: 178, distance: 139.1
click at [194, 178] on form "Apgalvojums ir patiess vai nepatiess? 1p Homonīmi ir vārdi ar vienādu skanējumu…" at bounding box center [289, 29] width 244 height 1594
copy form "Vārdus ar stilistisku nozīmes nokrāsu iedala šādās grupās: poētismi, sarunvalod…"
click at [194, 75] on p "Aplams" at bounding box center [289, 75] width 244 height 5
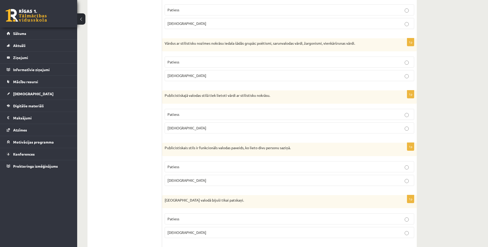
click at [185, 115] on p "Patiess" at bounding box center [289, 114] width 244 height 5
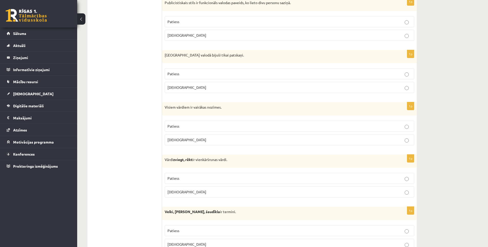
scroll to position [1014, 0]
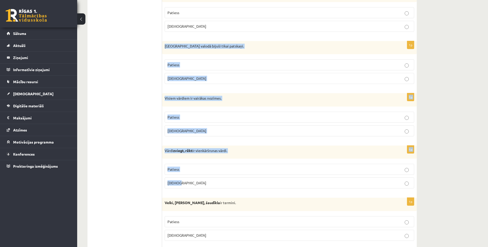
drag, startPoint x: 166, startPoint y: 45, endPoint x: 196, endPoint y: 181, distance: 139.3
copy form "Pirmatnējā valodā bijuši tikai patskaņi. Patiess Aplams 1p Visiem vārdiem ir va…"
click at [201, 170] on p "Patiess" at bounding box center [289, 169] width 244 height 5
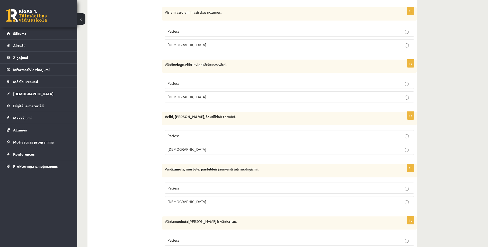
scroll to position [1117, 0]
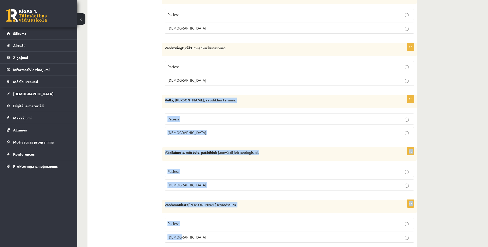
drag, startPoint x: 163, startPoint y: 98, endPoint x: 209, endPoint y: 233, distance: 142.8
copy form "Velki, meti, šaudīkla ir termini. Patiess Aplams 1p Vārdi zīmols, mēstule, pašb…"
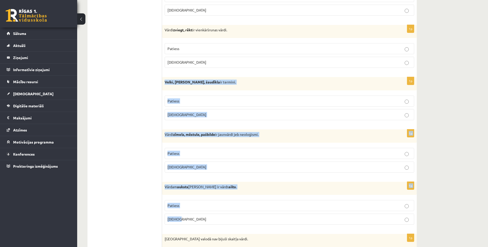
scroll to position [1143, 0]
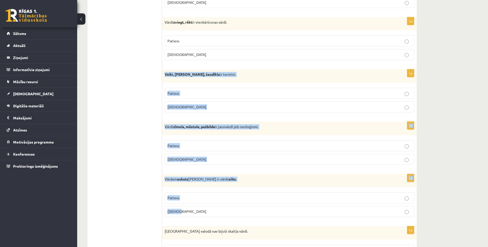
click at [200, 90] on label "Patiess" at bounding box center [288, 93] width 249 height 11
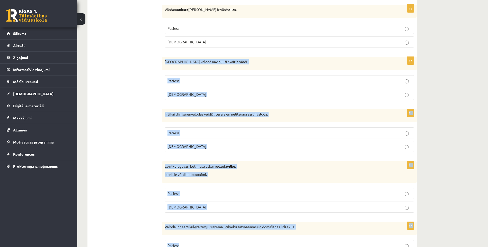
scroll to position [1318, 0]
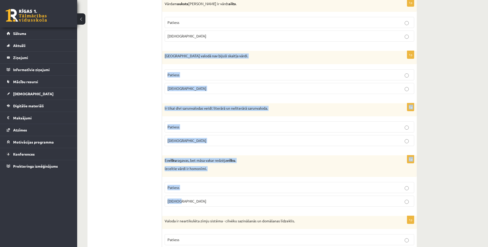
drag, startPoint x: 162, startPoint y: 102, endPoint x: 213, endPoint y: 207, distance: 116.2
click at [235, 88] on p "Aplams" at bounding box center [289, 88] width 244 height 5
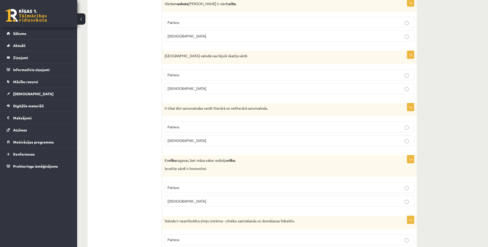
click at [237, 141] on p "Aplams" at bounding box center [289, 140] width 244 height 5
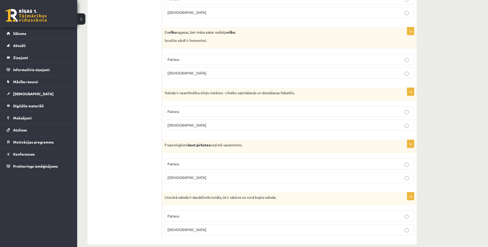
scroll to position [1447, 0]
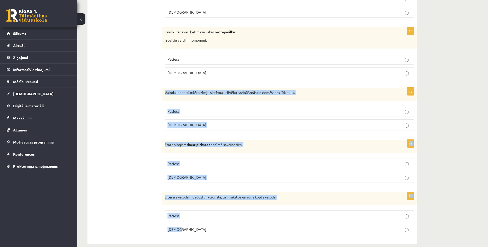
drag, startPoint x: 164, startPoint y: 92, endPoint x: 210, endPoint y: 225, distance: 140.5
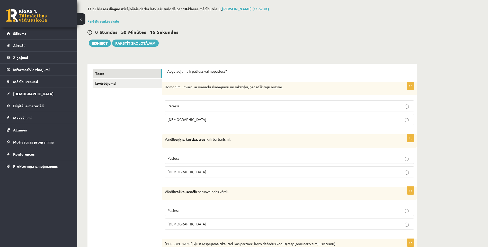
scroll to position [0, 0]
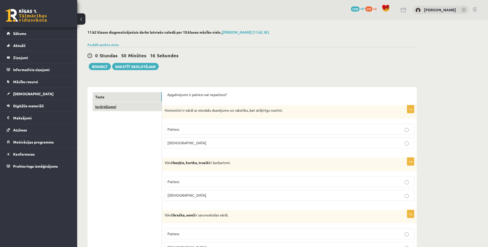
click at [146, 108] on link "Izvērtējums!" at bounding box center [127, 107] width 69 height 10
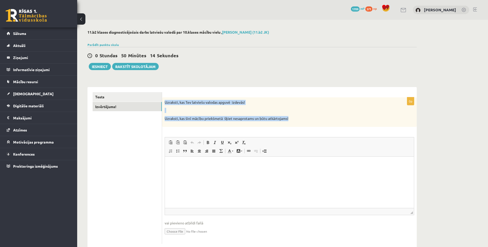
drag, startPoint x: 165, startPoint y: 101, endPoint x: 293, endPoint y: 123, distance: 130.3
click at [293, 123] on div "Uzraksti, kas Tev latviešu valodas apguvē izdevās! Uzraksti, kas šinī mācību pr…" at bounding box center [289, 112] width 254 height 30
click at [203, 172] on html at bounding box center [289, 165] width 249 height 16
click at [98, 65] on button "Iesniegt" at bounding box center [100, 66] width 22 height 7
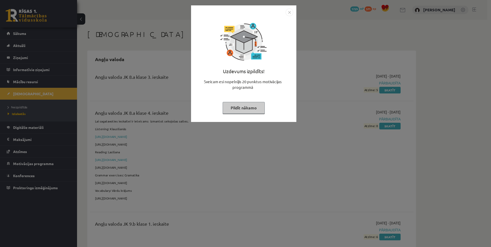
click at [249, 107] on button "Pildīt nākamo" at bounding box center [244, 108] width 42 height 12
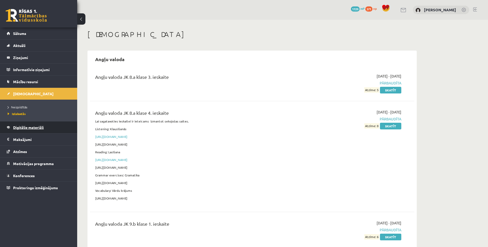
click at [20, 127] on span "Digitālie materiāli" at bounding box center [28, 127] width 31 height 5
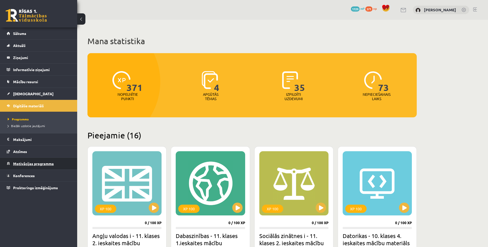
click at [28, 163] on span "Motivācijas programma" at bounding box center [33, 163] width 41 height 5
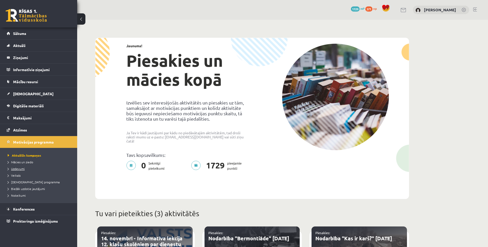
click at [15, 170] on span "Uzdevumi" at bounding box center [16, 169] width 17 height 4
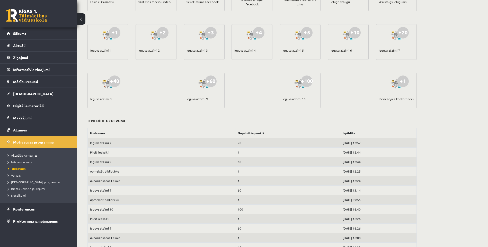
scroll to position [103, 0]
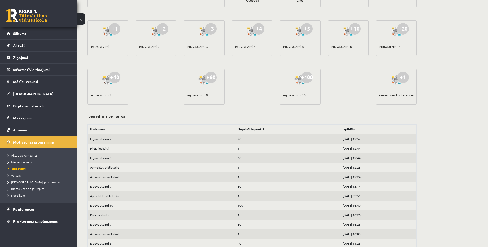
click at [20, 12] on link at bounding box center [26, 15] width 41 height 13
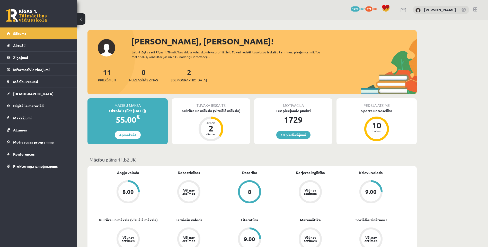
click at [474, 11] on link at bounding box center [475, 9] width 4 height 4
